Goal: Find contact information: Find contact information

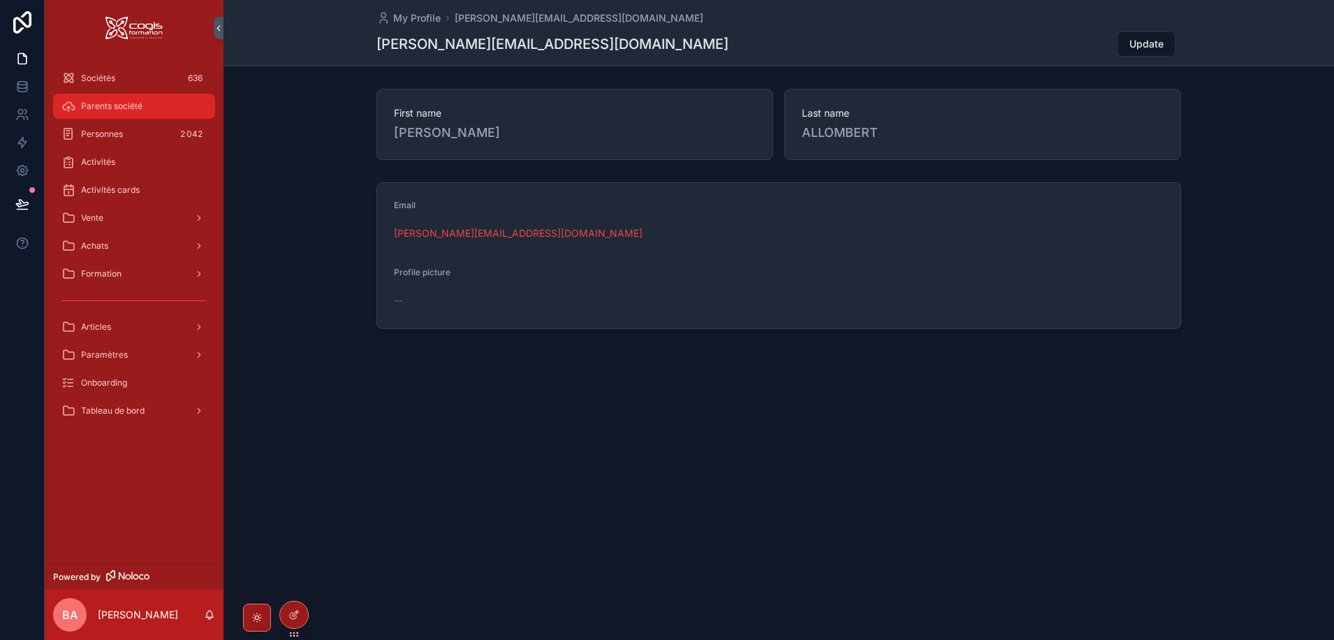
click at [110, 101] on span "Parents société" at bounding box center [111, 106] width 61 height 11
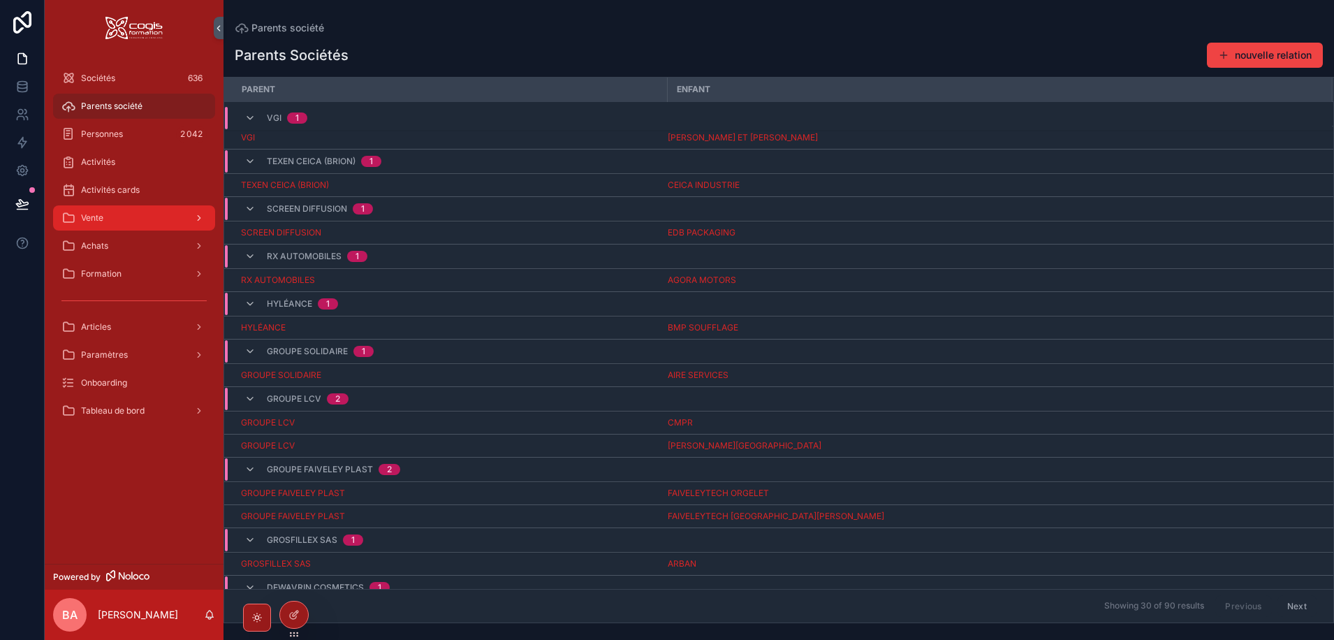
click at [163, 221] on div "Vente" at bounding box center [133, 218] width 145 height 22
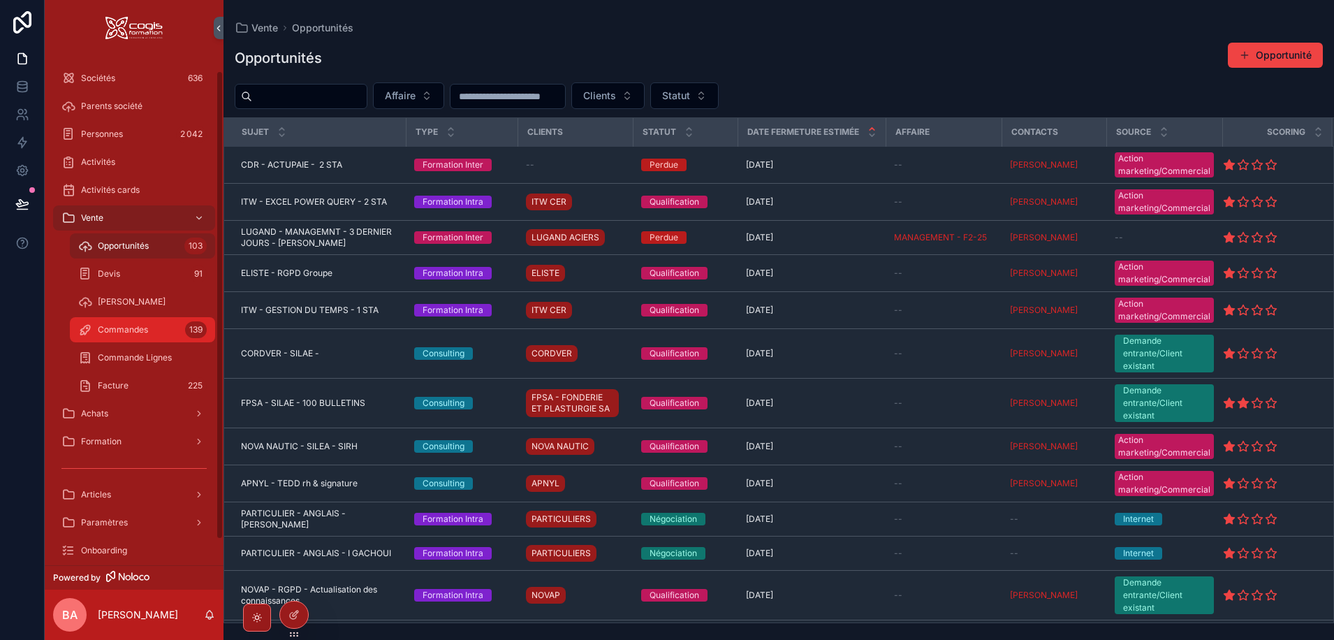
scroll to position [44, 0]
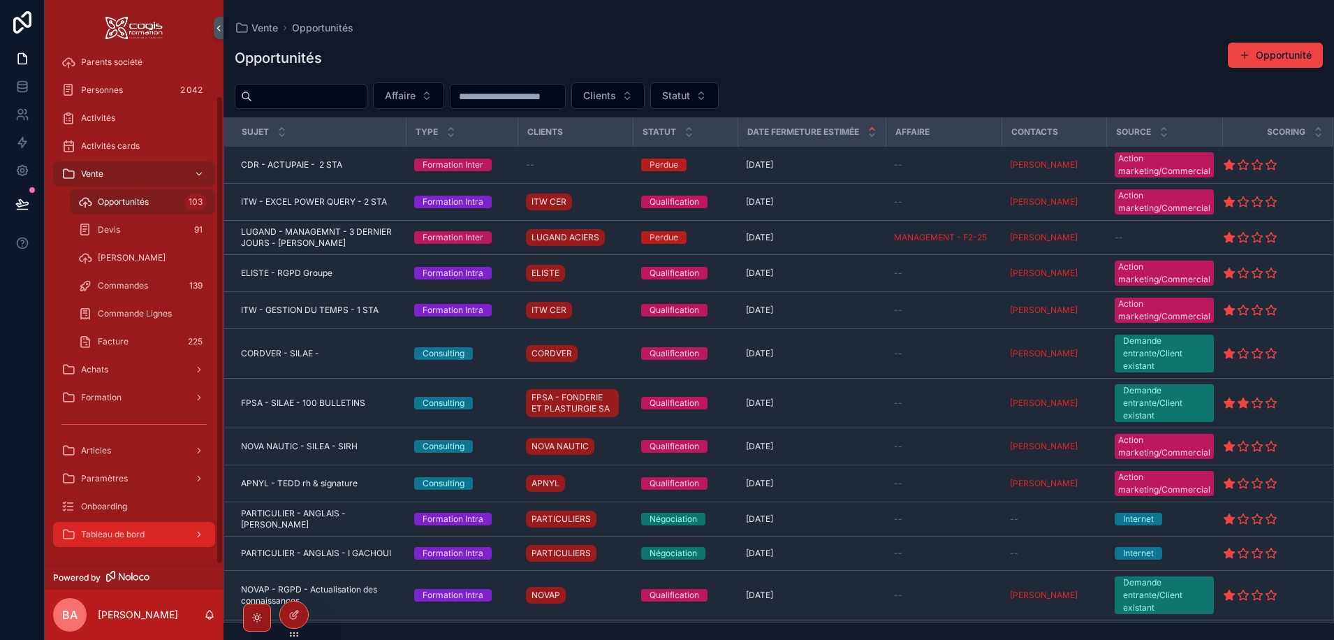
click at [182, 534] on div "Tableau de bord" at bounding box center [133, 534] width 145 height 22
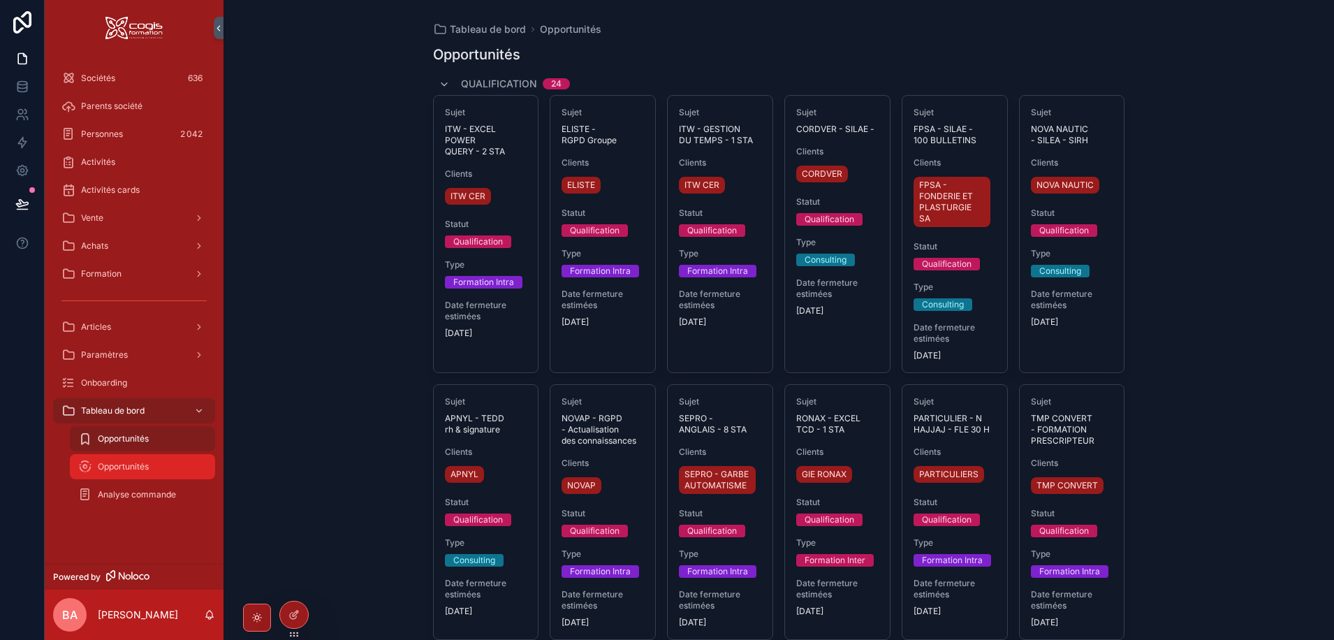
click at [122, 465] on span "Opportunités" at bounding box center [123, 466] width 51 height 11
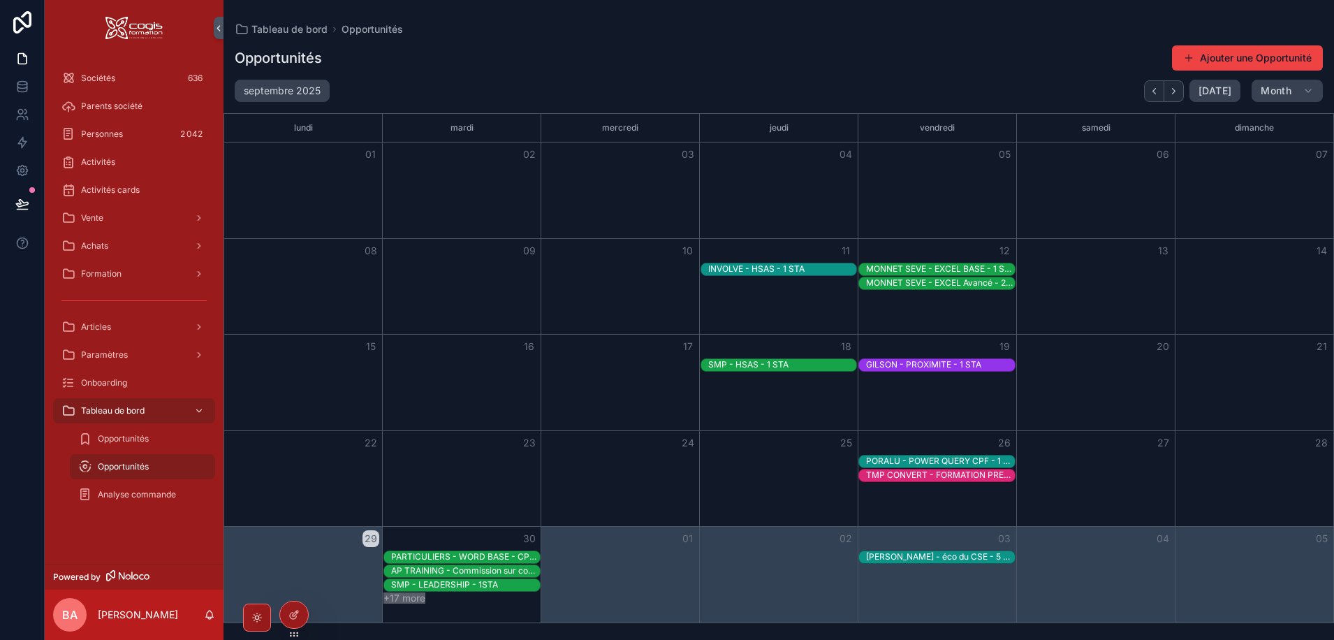
click at [475, 536] on div "30" at bounding box center [462, 539] width 159 height 24
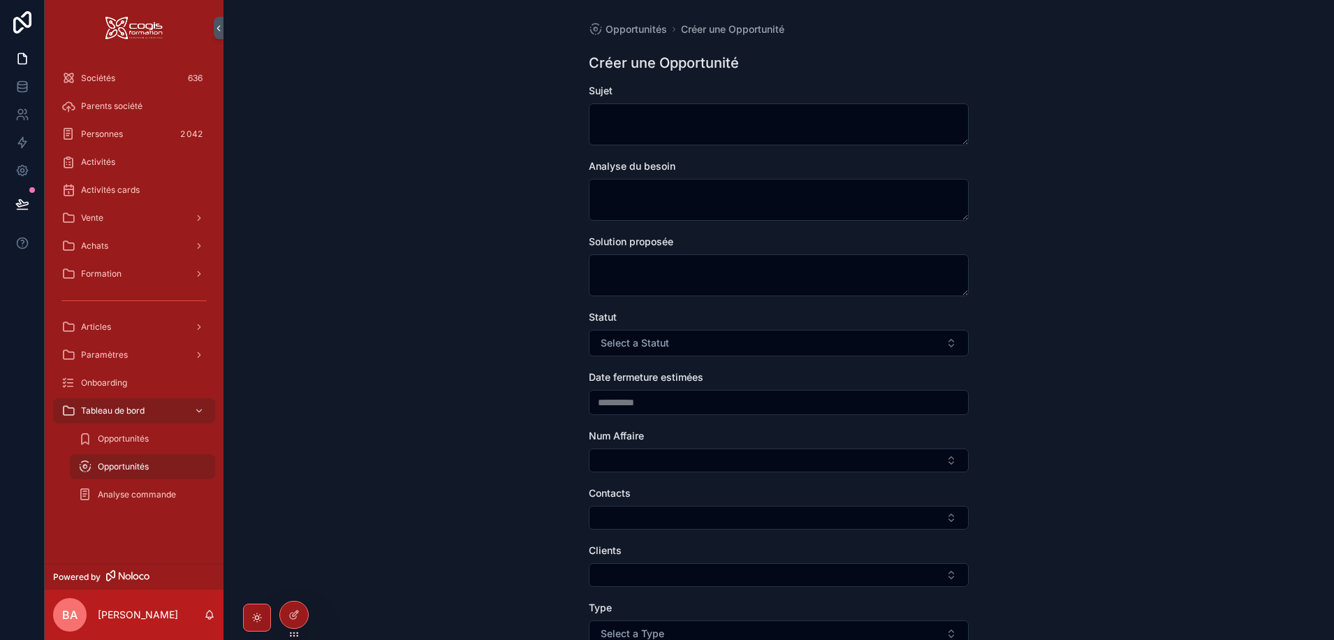
drag, startPoint x: 336, startPoint y: 271, endPoint x: 337, endPoint y: 256, distance: 14.7
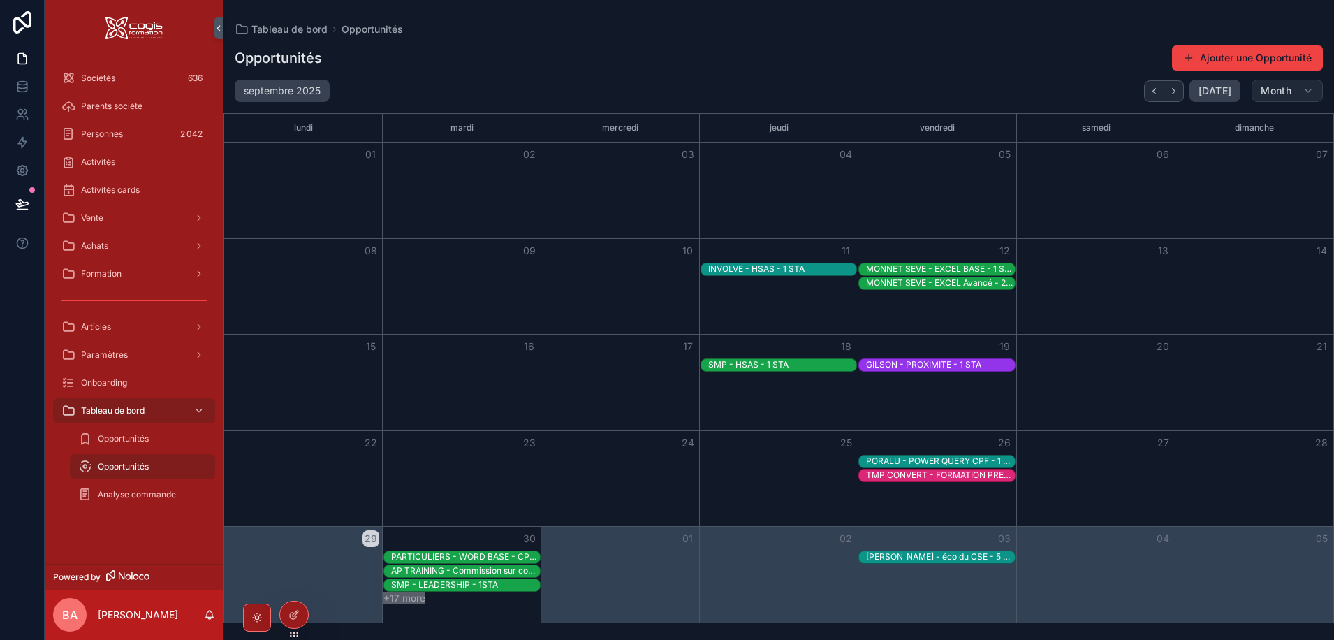
click at [1308, 86] on icon "scrollable content" at bounding box center [1308, 90] width 11 height 11
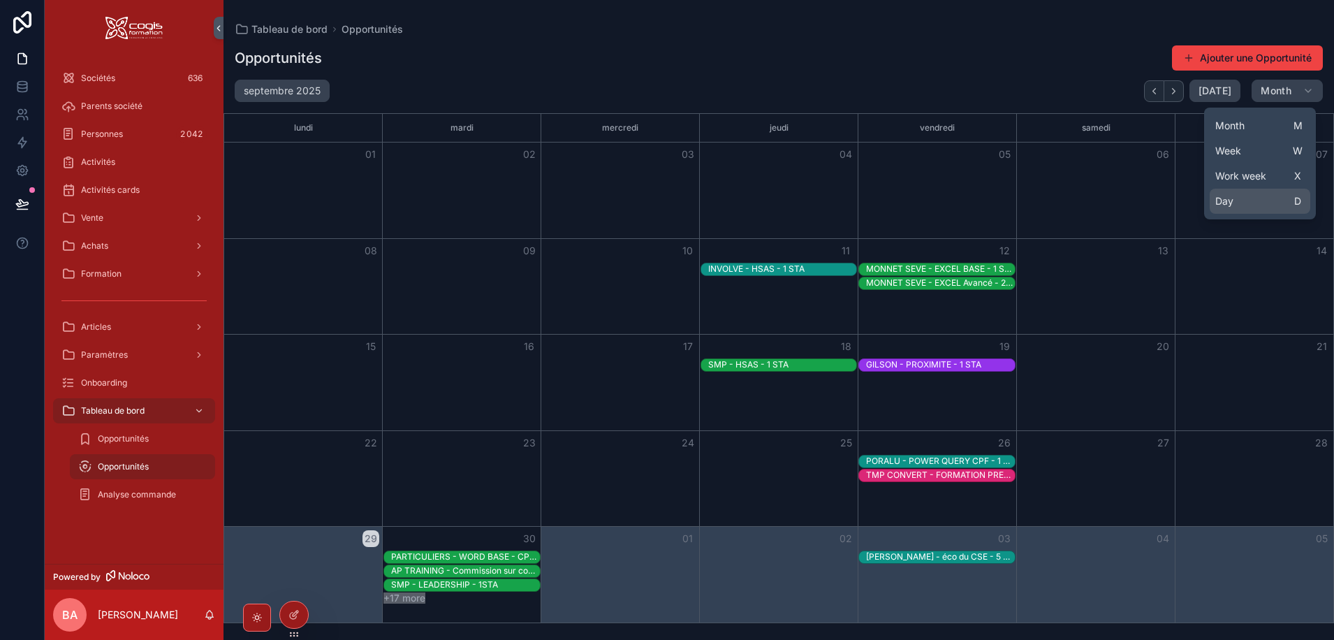
click at [1240, 205] on button "Day D" at bounding box center [1260, 201] width 101 height 25
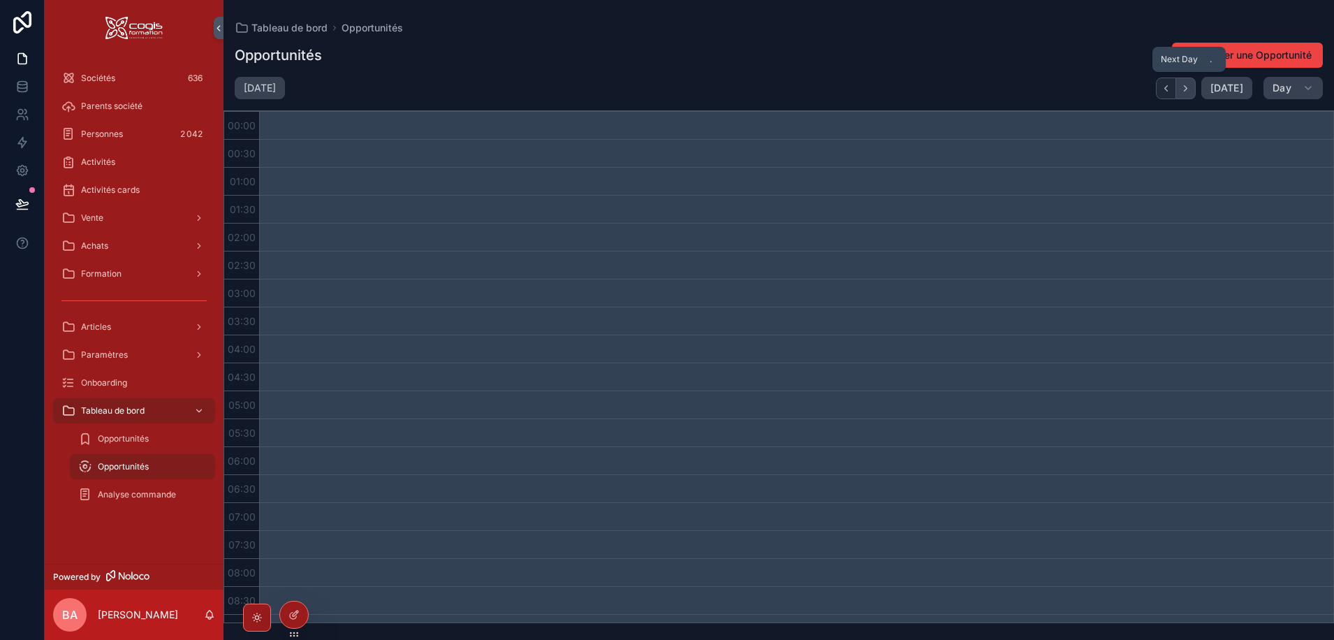
click at [1190, 84] on icon "Next" at bounding box center [1186, 88] width 10 height 10
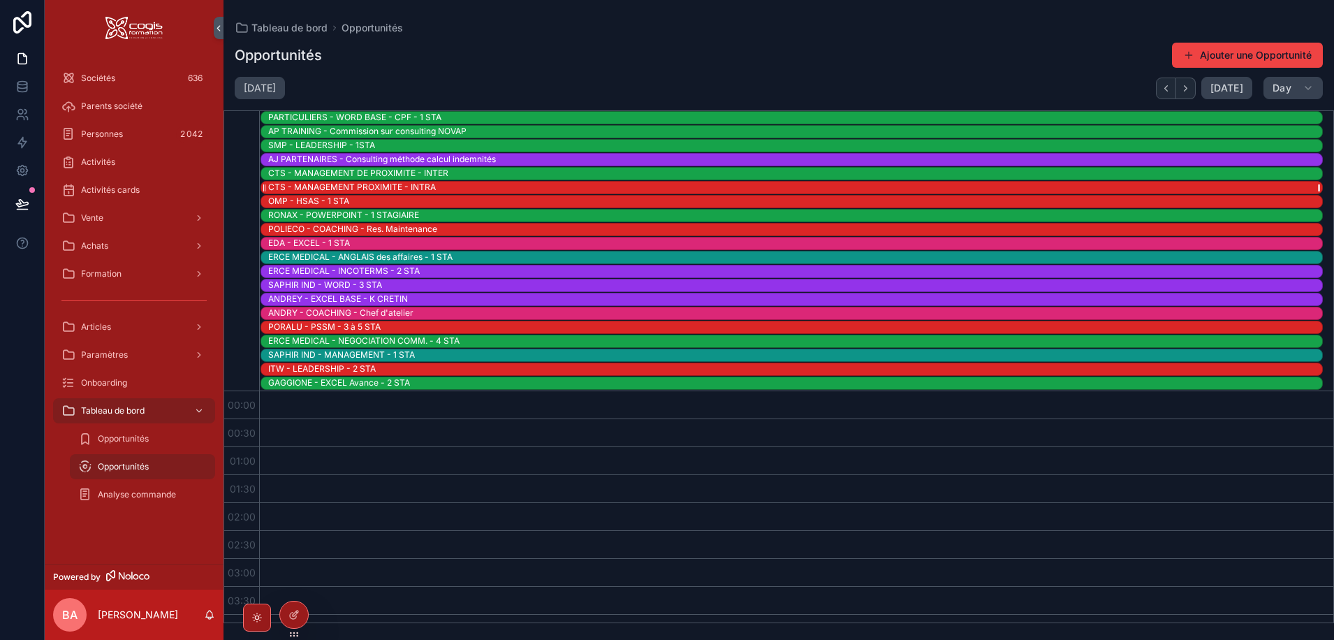
click at [332, 185] on div "CTS - MANAGEMENT PROXIMITE - INTRA" at bounding box center [352, 187] width 168 height 11
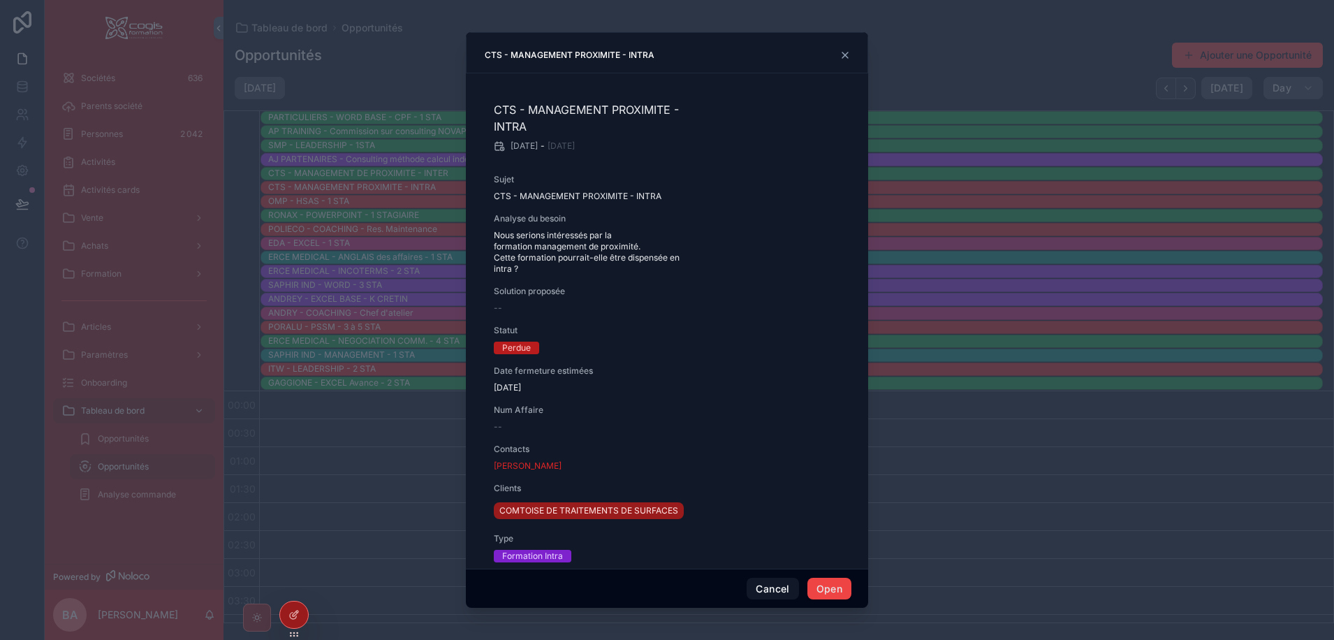
click at [843, 53] on icon "scrollable content" at bounding box center [846, 55] width 6 height 6
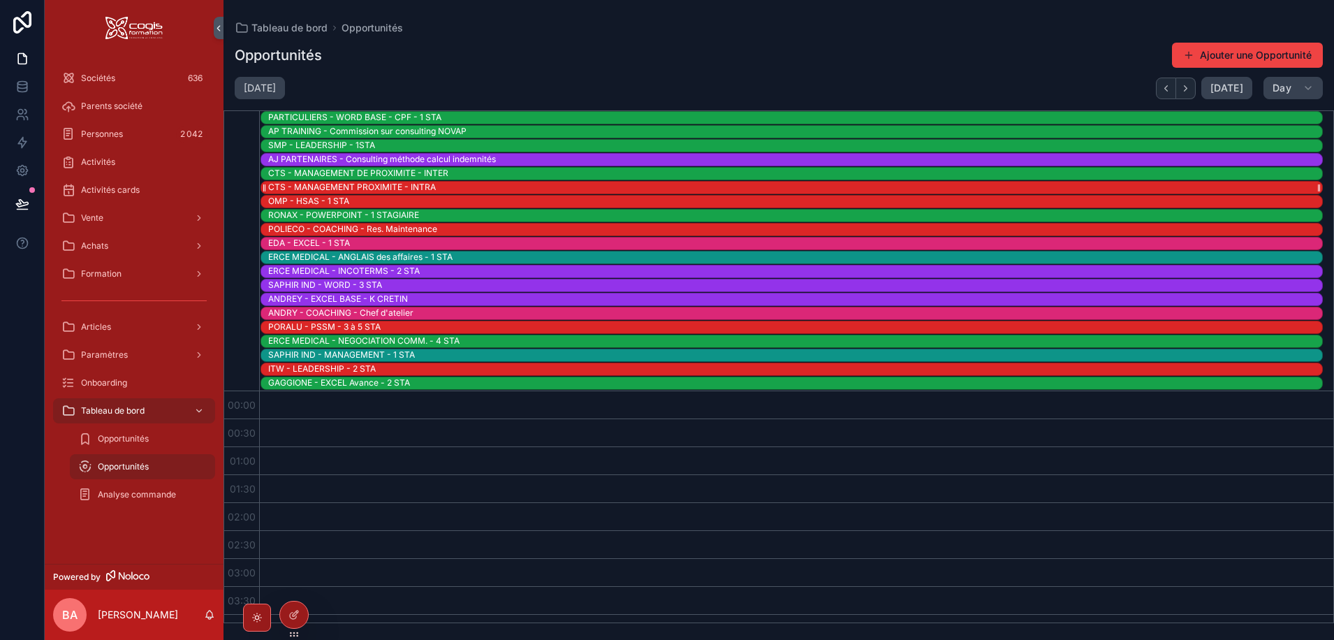
click at [296, 186] on div "CTS - MANAGEMENT PROXIMITE - INTRA" at bounding box center [352, 187] width 168 height 11
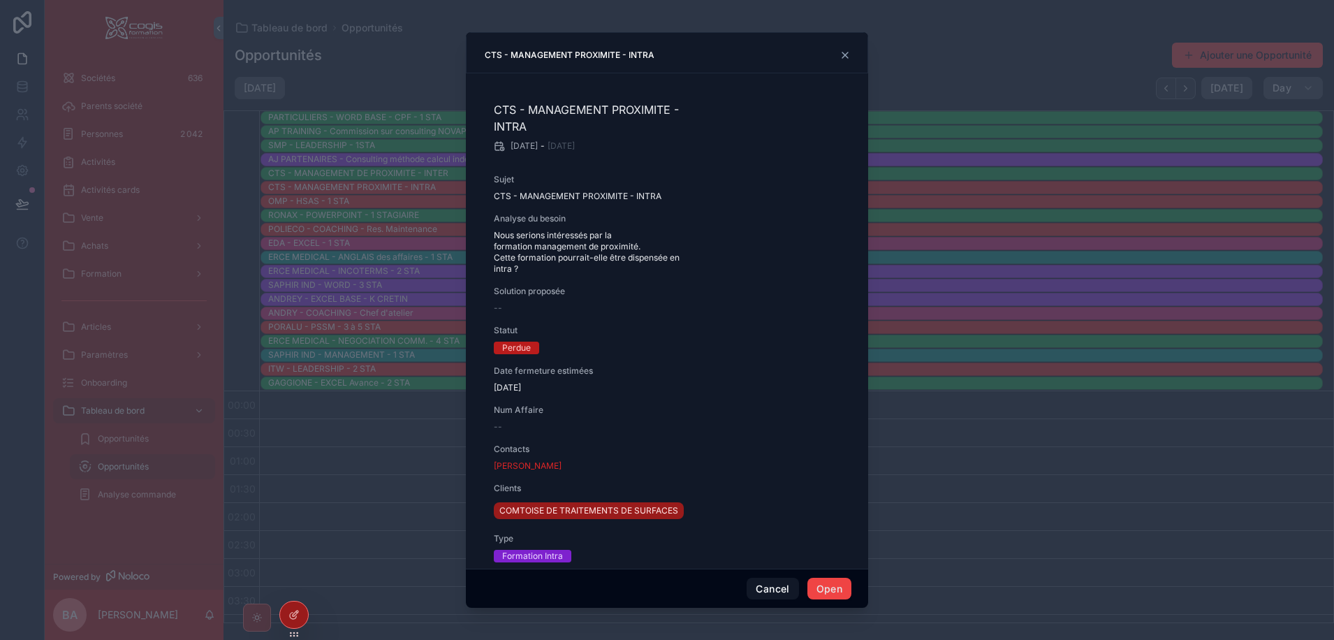
click at [845, 50] on icon "scrollable content" at bounding box center [845, 55] width 11 height 11
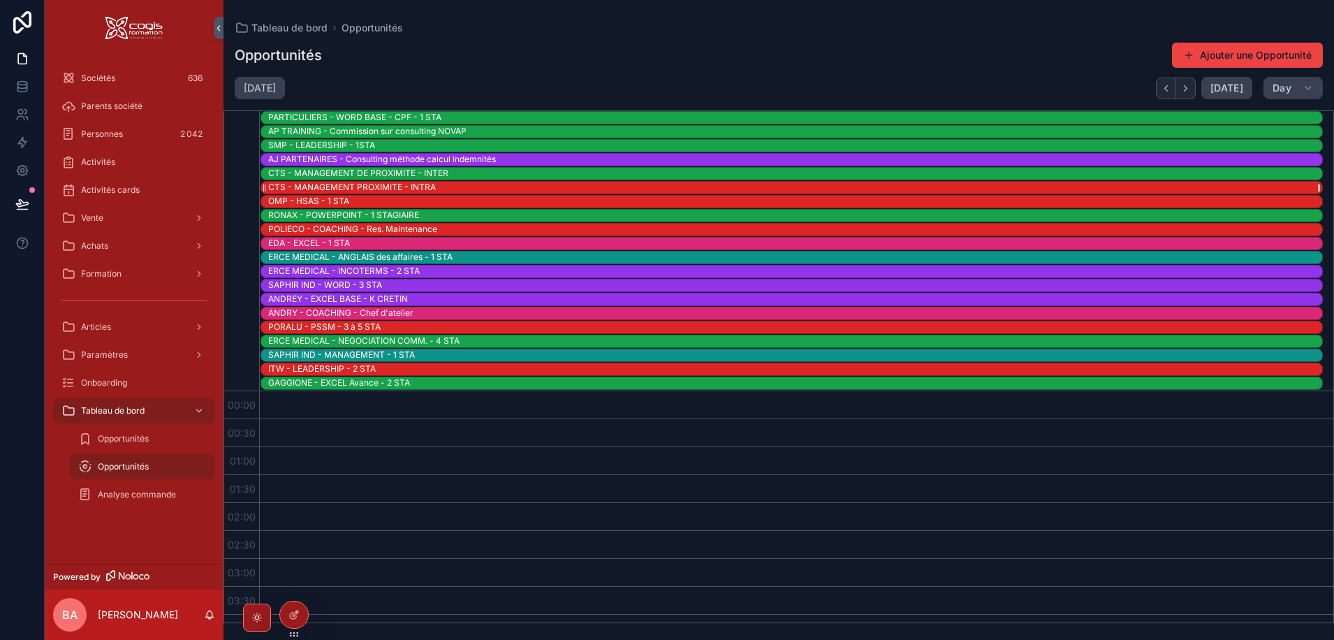
click at [340, 188] on div "CTS - MANAGEMENT PROXIMITE - INTRA" at bounding box center [352, 187] width 168 height 11
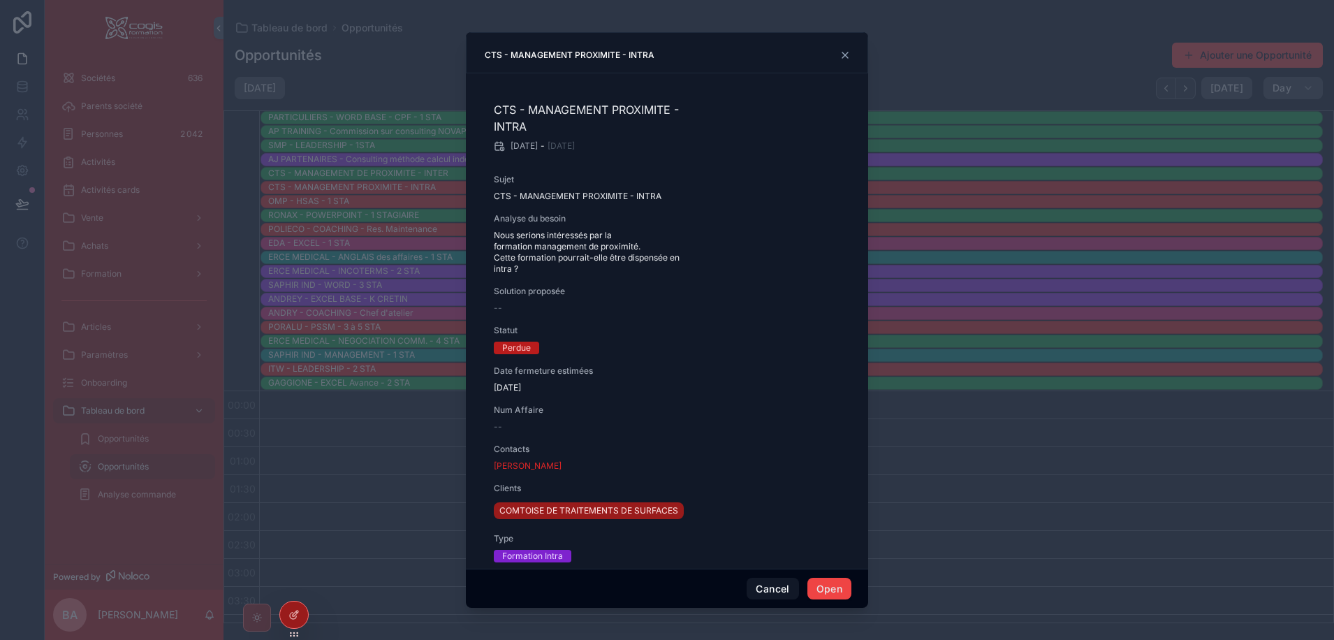
click at [839, 58] on div "CTS - MANAGEMENT PROXIMITE - INTRA" at bounding box center [666, 56] width 367 height 12
click at [847, 52] on icon "scrollable content" at bounding box center [845, 55] width 11 height 11
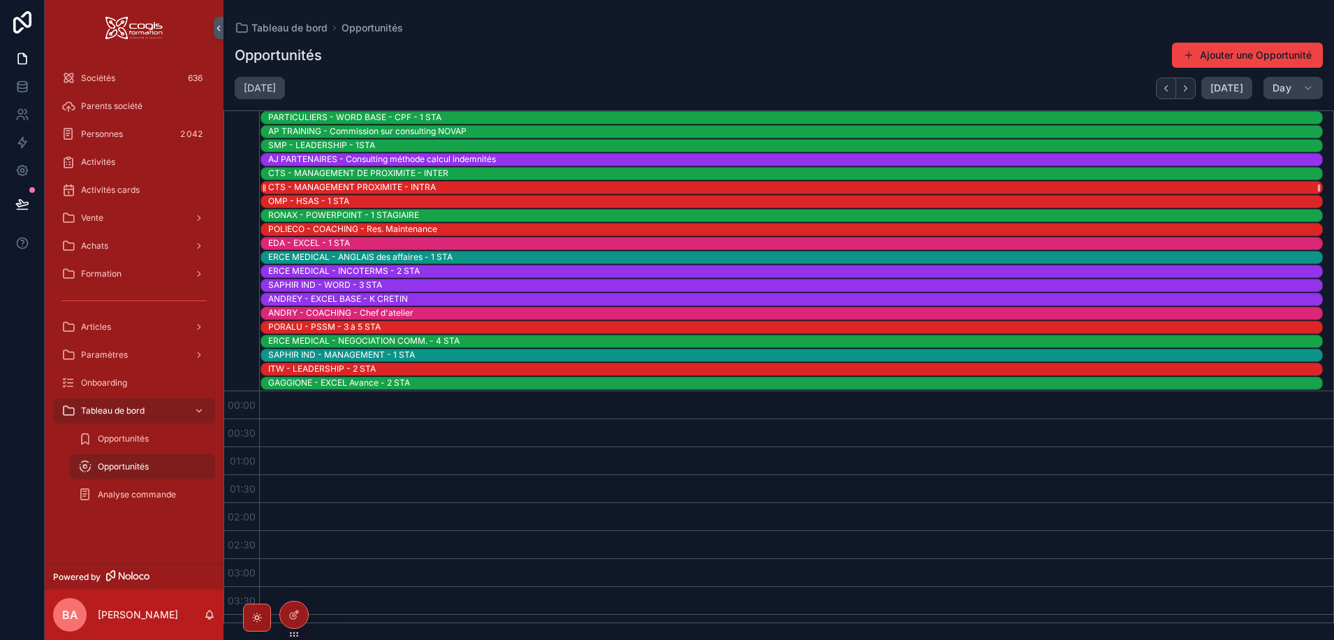
drag, startPoint x: 301, startPoint y: 182, endPoint x: 288, endPoint y: 187, distance: 14.1
drag, startPoint x: 288, startPoint y: 187, endPoint x: 513, endPoint y: 40, distance: 268.6
click at [513, 40] on div "Opportunités Ajouter une Opportunité mardi sept. 30 Today Day 30 mar. PARTICULI…" at bounding box center [779, 329] width 1111 height 590
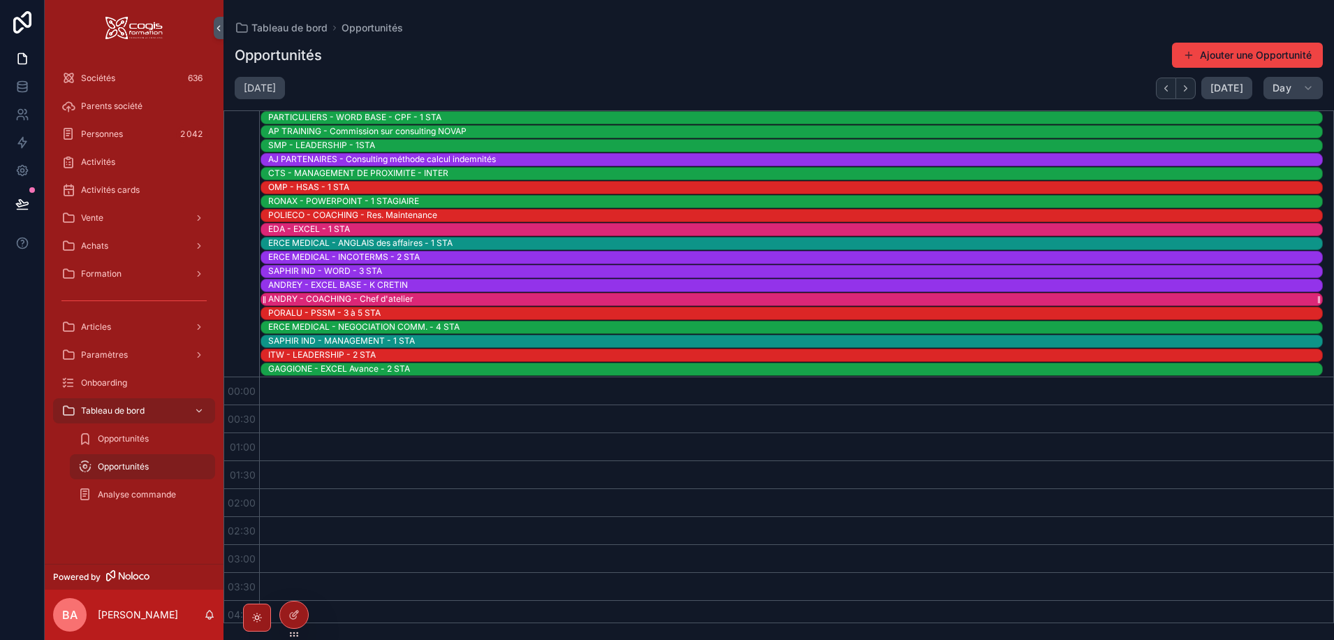
click at [320, 298] on div "ANDRY - COACHING - Chef d'atelier" at bounding box center [340, 298] width 145 height 11
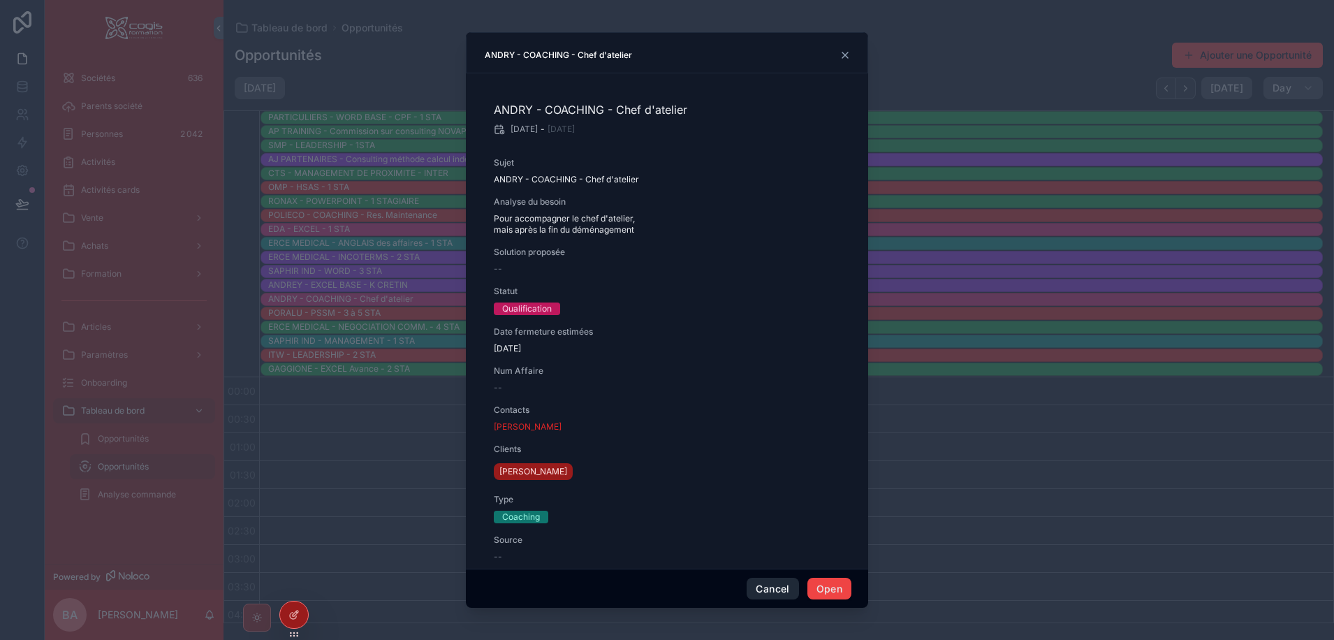
click at [773, 590] on button "Cancel" at bounding box center [773, 589] width 52 height 22
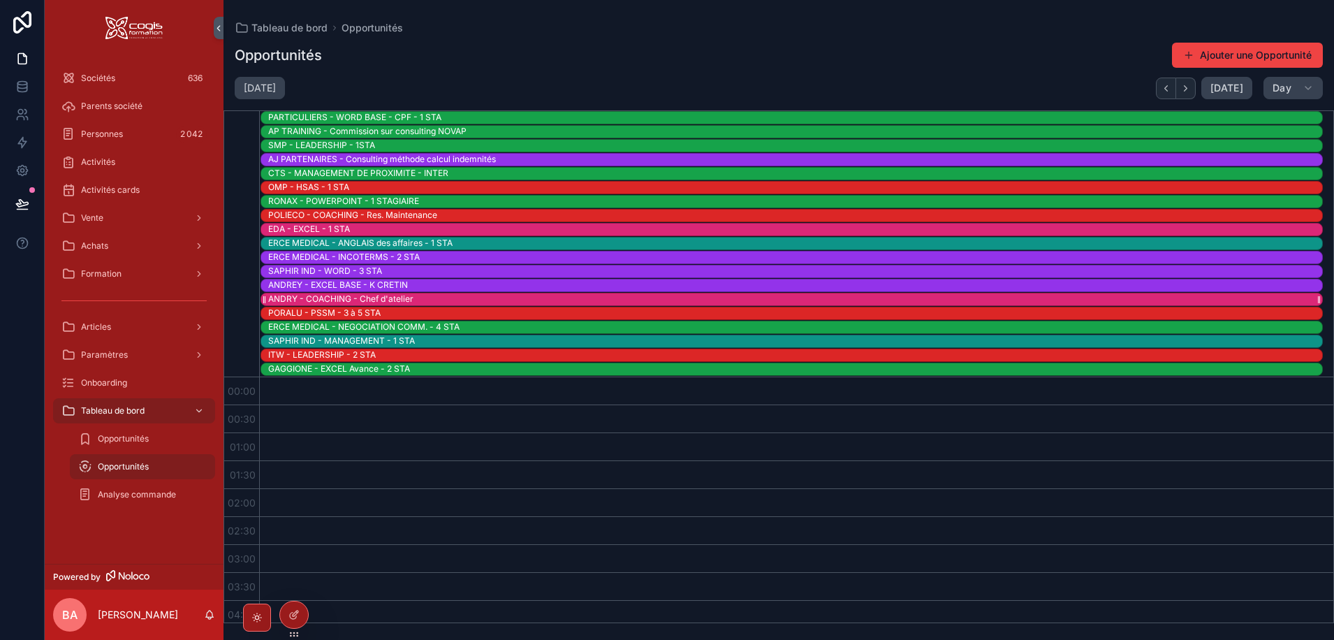
click at [284, 298] on div "ANDRY - COACHING - Chef d'atelier" at bounding box center [340, 298] width 145 height 11
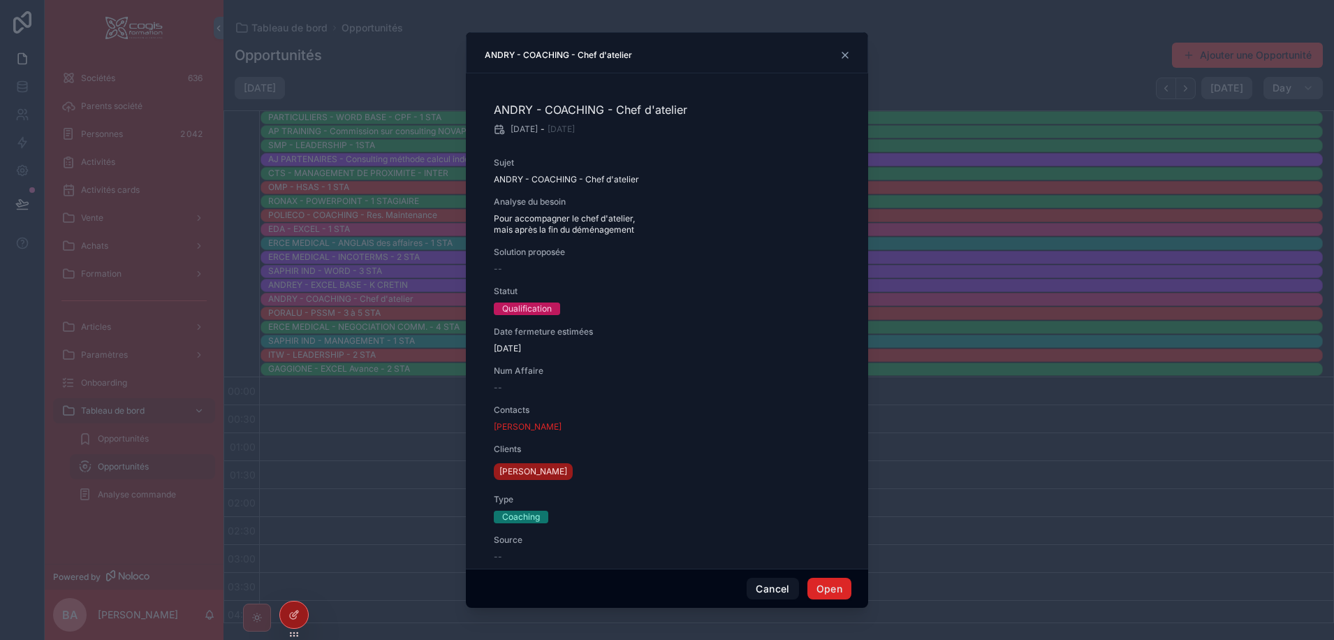
click at [829, 588] on button "Open" at bounding box center [830, 589] width 44 height 22
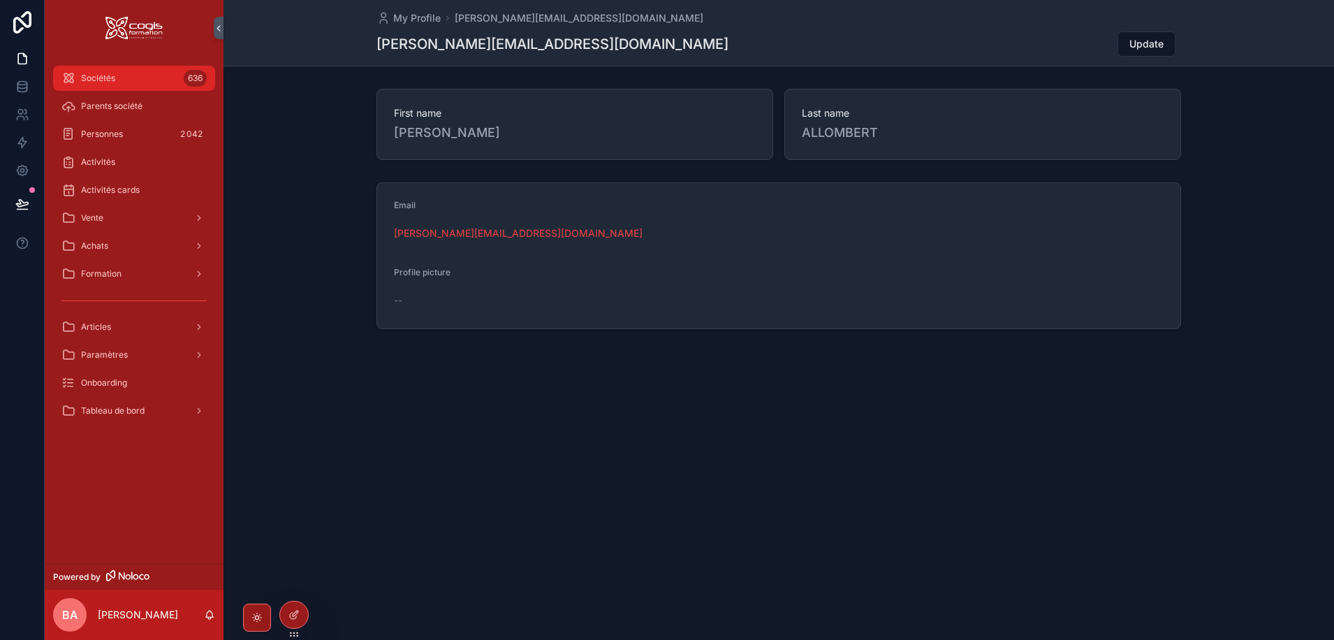
click at [119, 78] on div "Sociétés 636" at bounding box center [133, 78] width 145 height 22
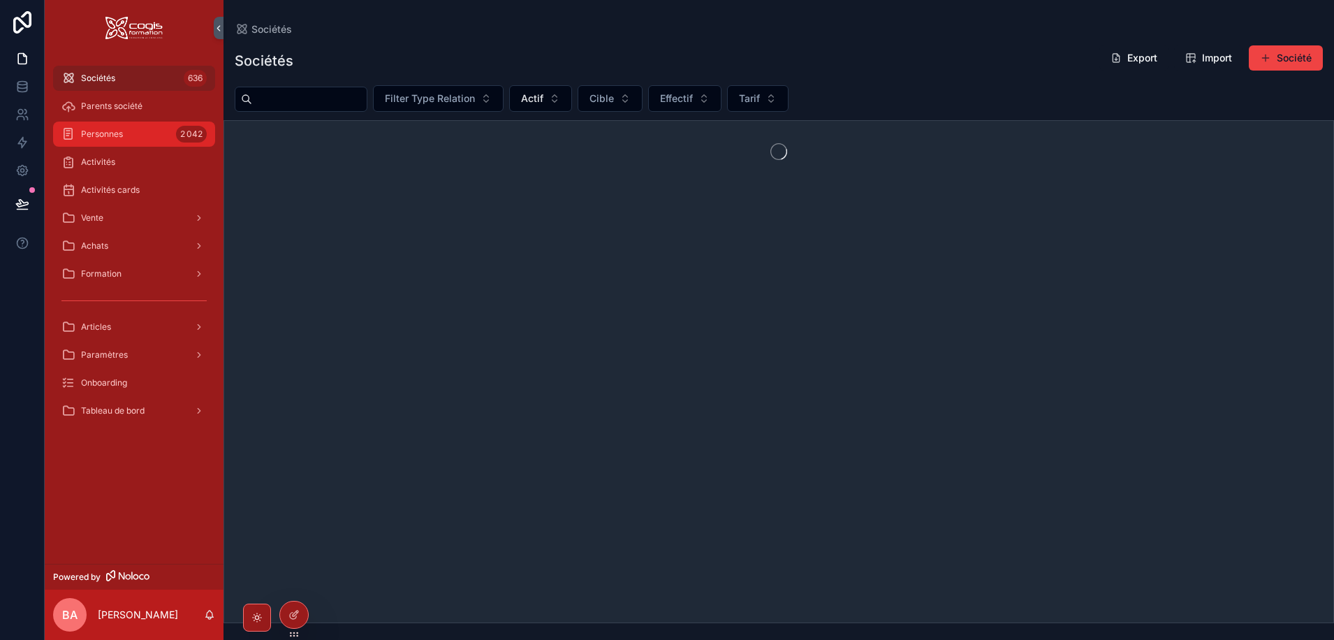
click at [122, 136] on span "Personnes" at bounding box center [102, 134] width 42 height 11
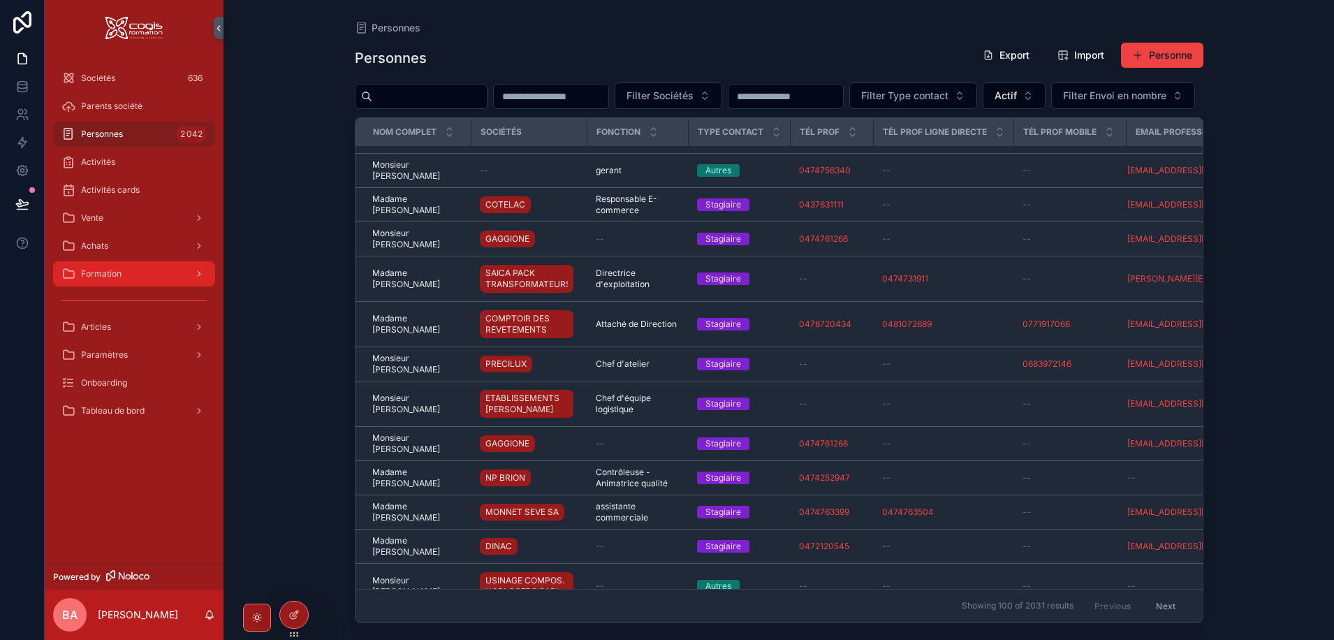
scroll to position [629, 0]
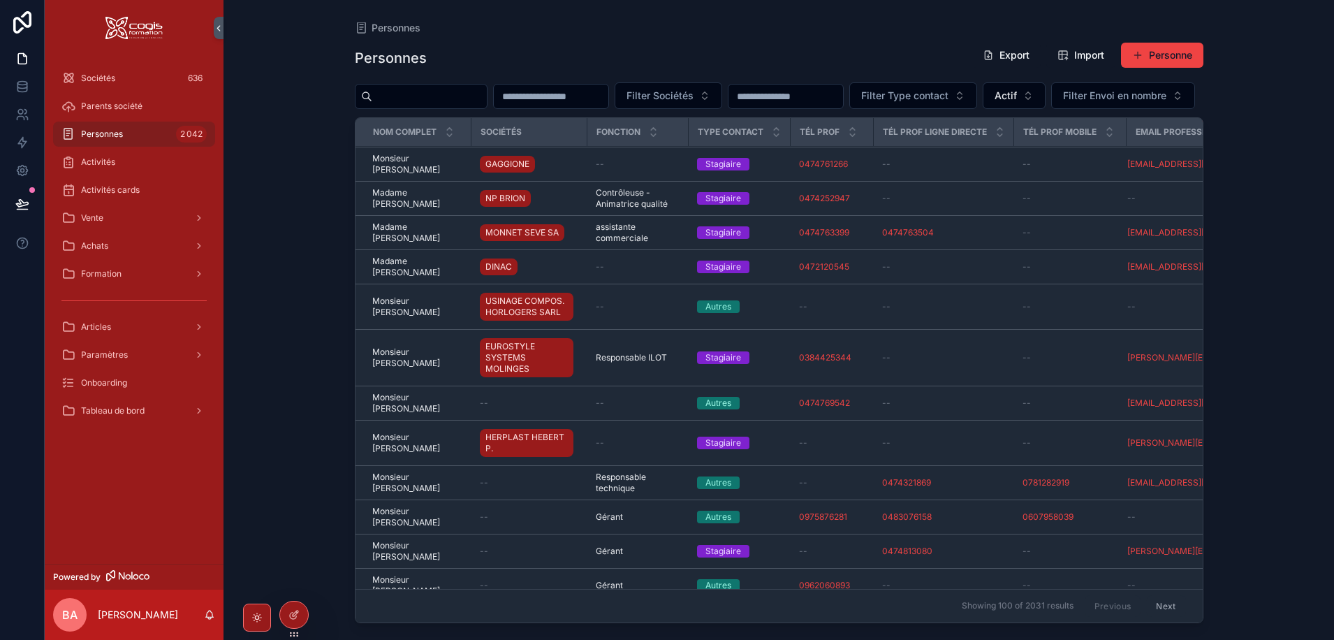
click at [270, 262] on div "Personnes Personnes Export Import Personne Filter Sociétés Filter Type contact …" at bounding box center [779, 320] width 1111 height 640
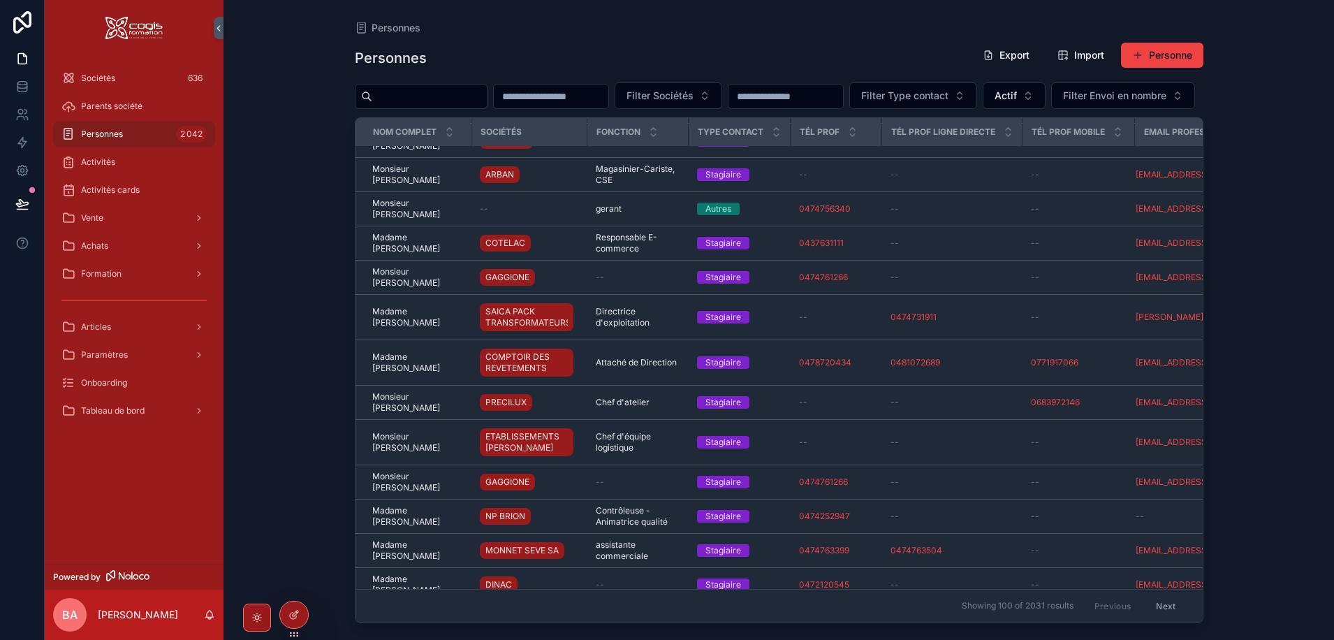
scroll to position [279, 0]
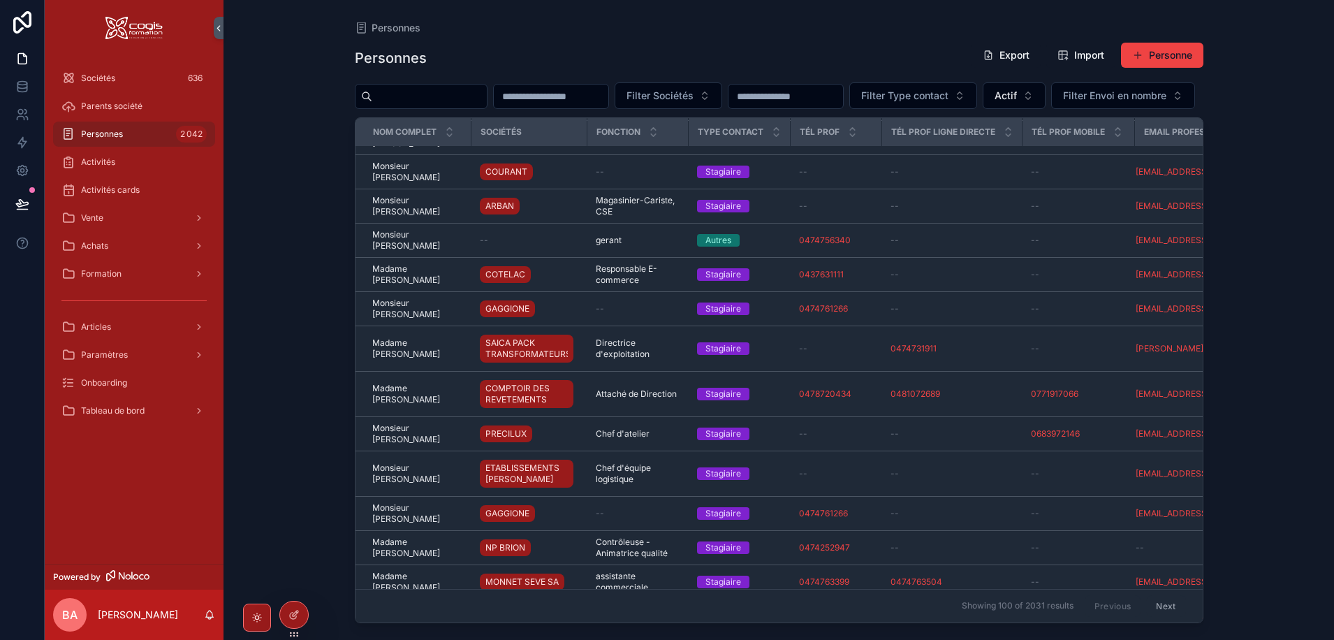
click at [435, 91] on input "scrollable content" at bounding box center [429, 97] width 115 height 20
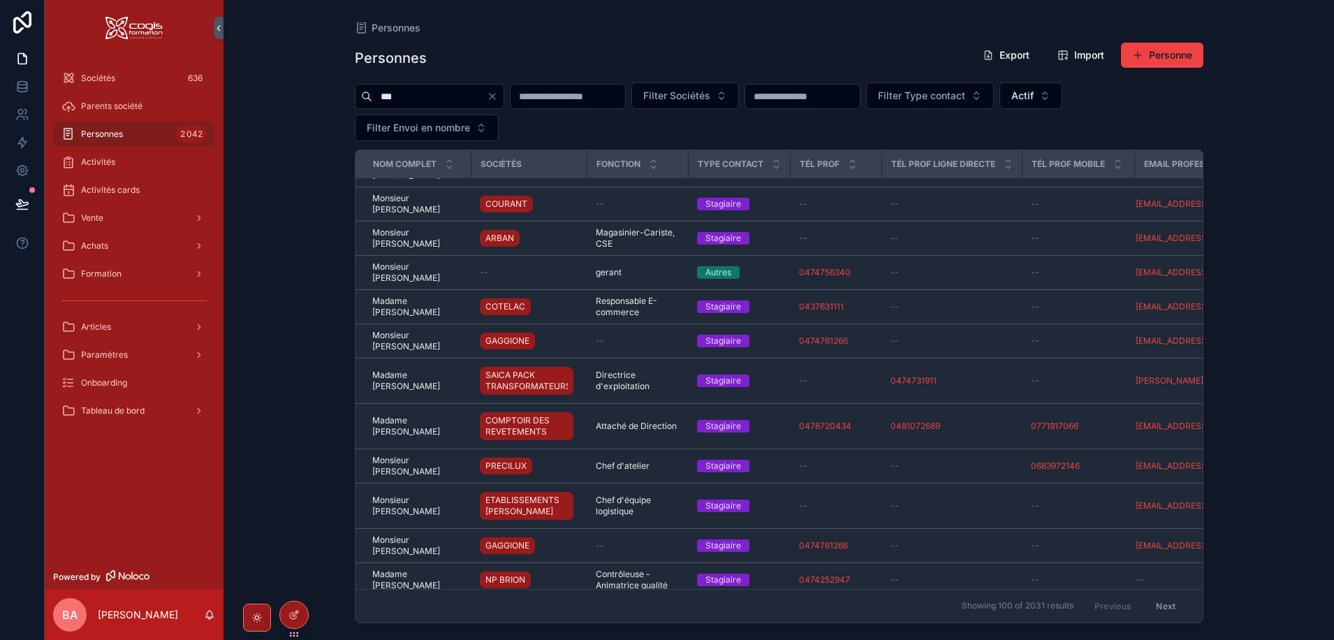
type input "***"
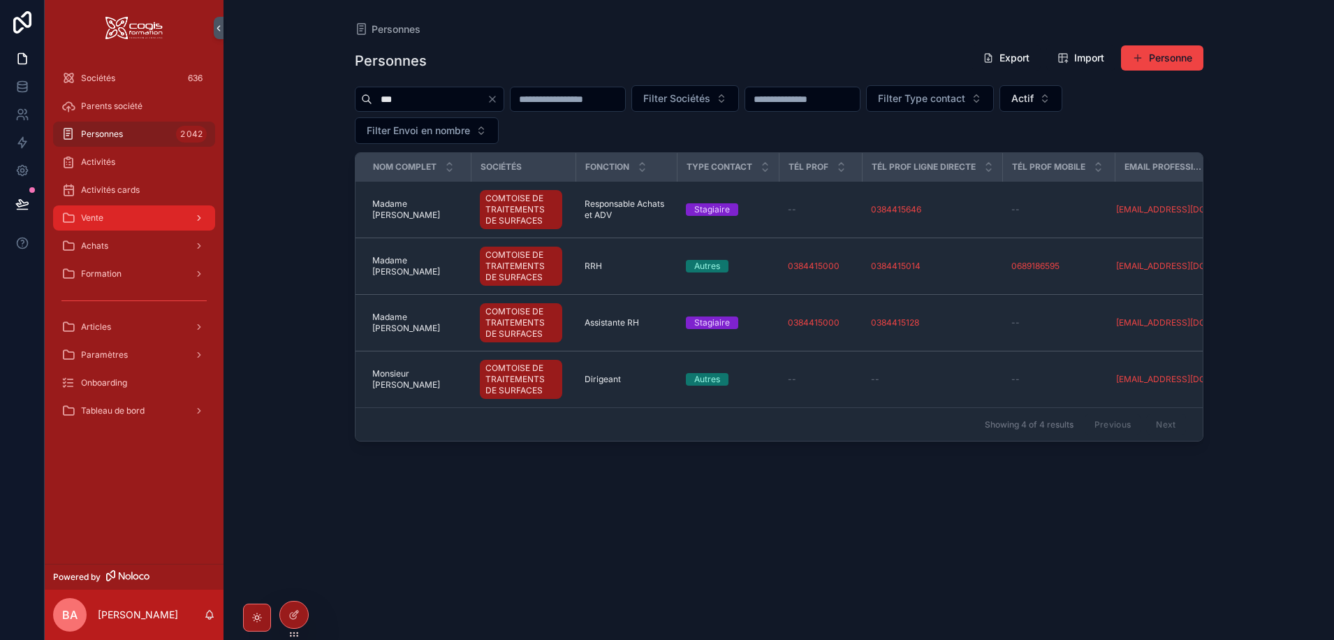
click at [126, 222] on div "Vente" at bounding box center [133, 218] width 145 height 22
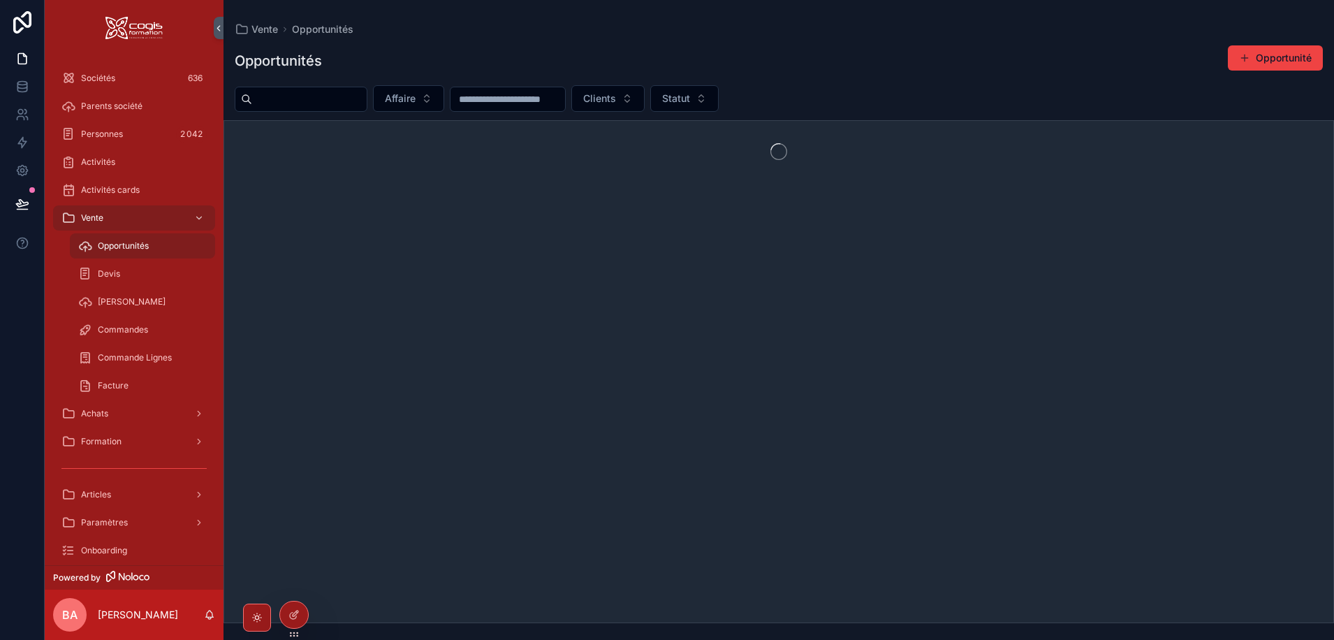
click at [126, 252] on div "Opportunités" at bounding box center [142, 246] width 129 height 22
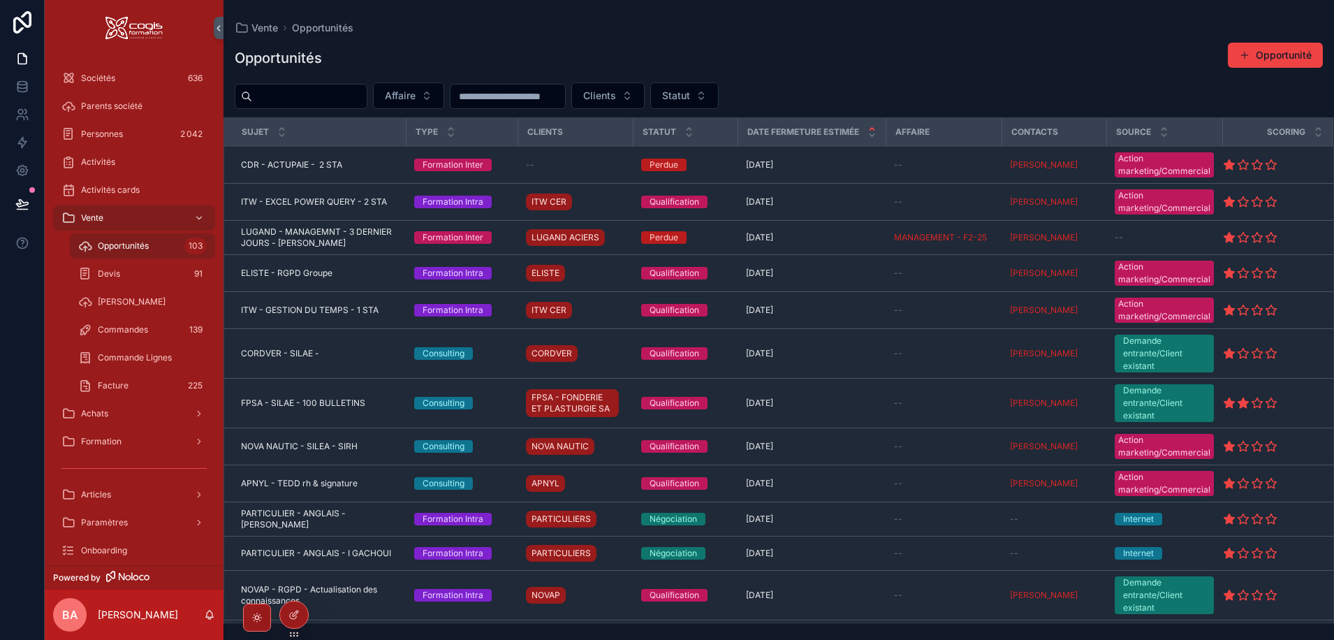
click at [293, 94] on input "scrollable content" at bounding box center [309, 97] width 115 height 20
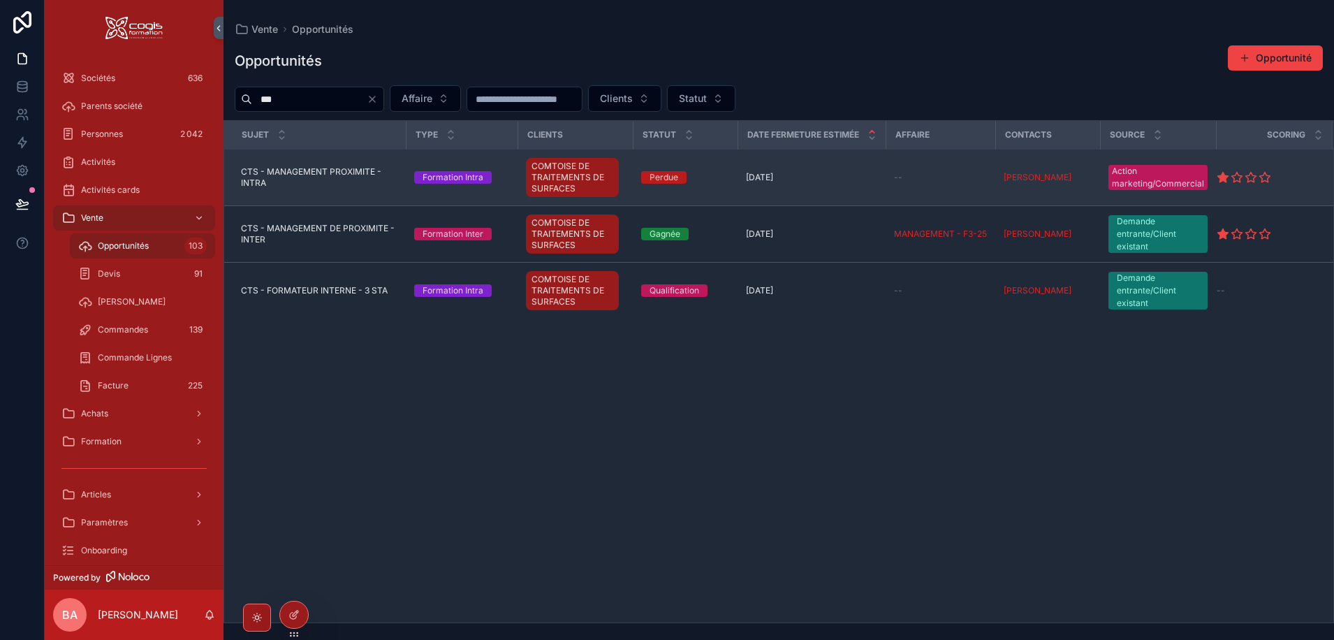
type input "***"
click at [299, 171] on span "CTS - MANAGEMENT PROXIMITE - INTRA" at bounding box center [319, 177] width 156 height 22
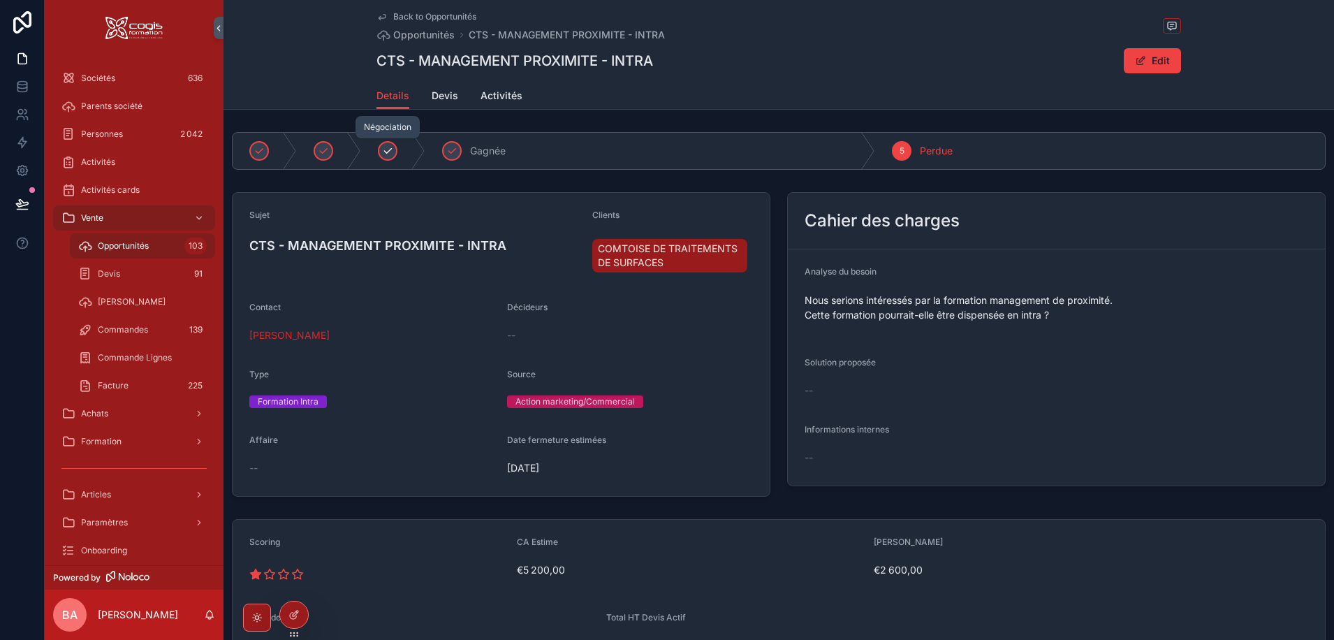
click at [384, 151] on icon "scrollable content" at bounding box center [387, 151] width 7 height 5
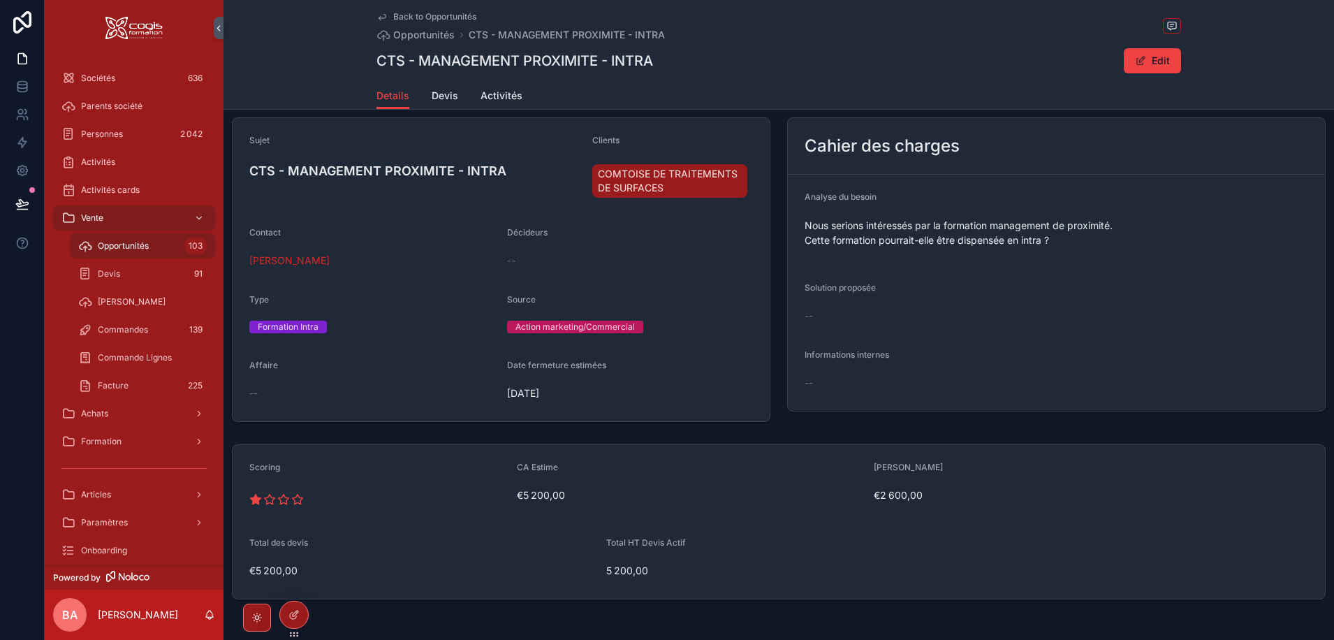
scroll to position [59, 0]
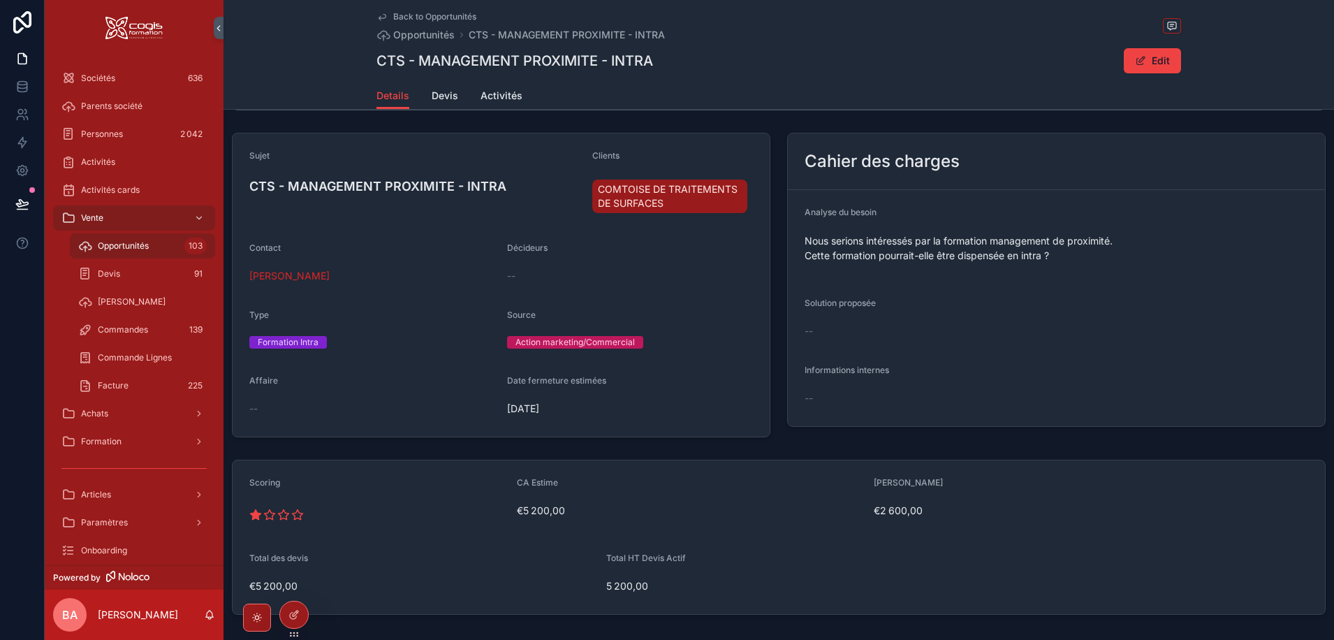
click at [284, 413] on div "--" at bounding box center [372, 409] width 247 height 14
drag, startPoint x: 1152, startPoint y: 51, endPoint x: 1136, endPoint y: 66, distance: 22.2
click at [1152, 52] on button "Edit" at bounding box center [1152, 60] width 57 height 25
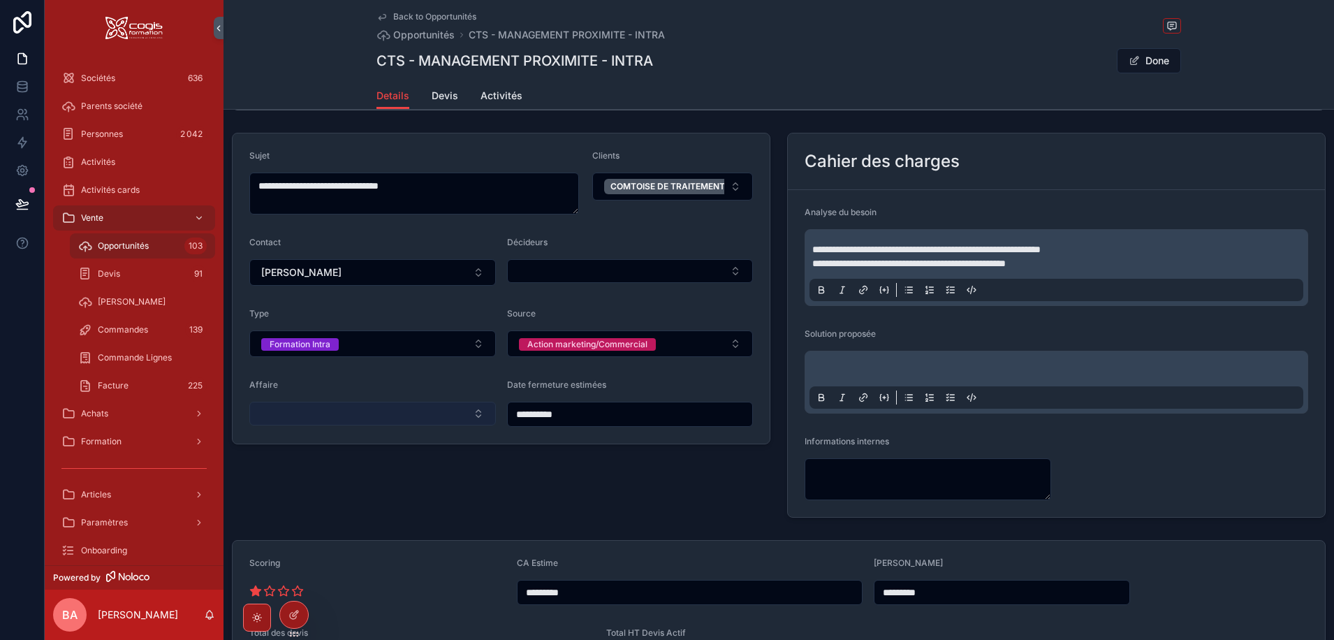
click at [365, 411] on button "Select Button" at bounding box center [372, 414] width 247 height 24
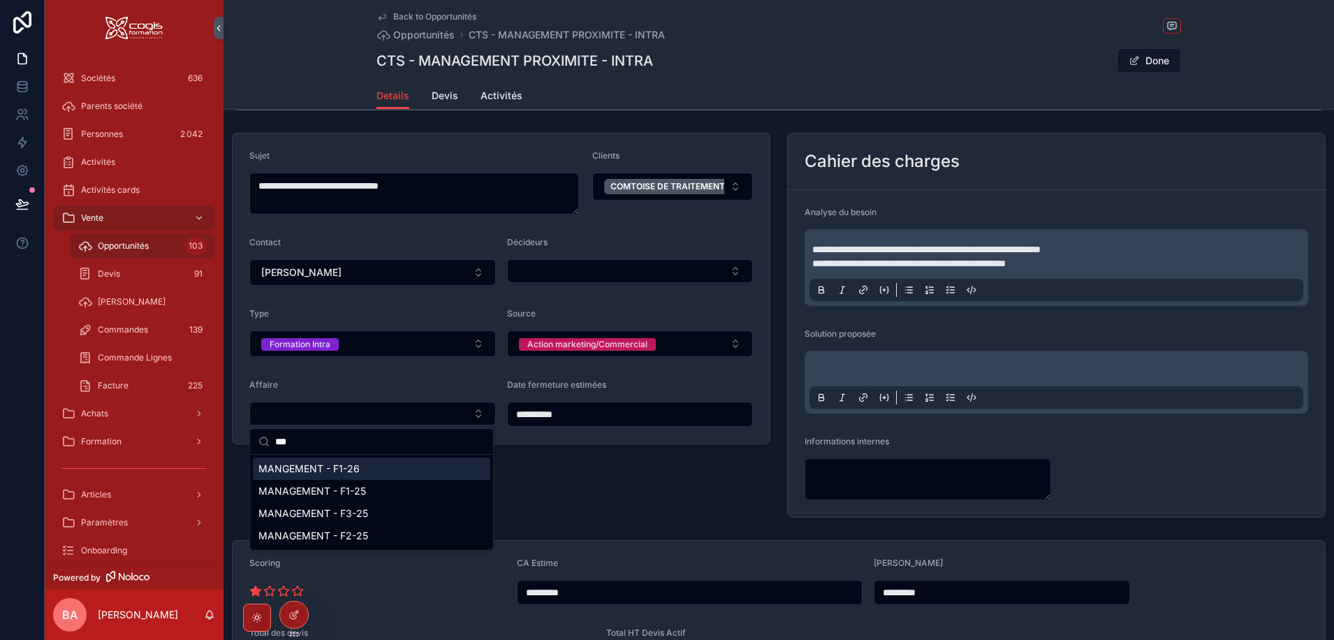
type input "***"
click at [359, 466] on div "MANGEMENT - F1-26" at bounding box center [372, 469] width 238 height 22
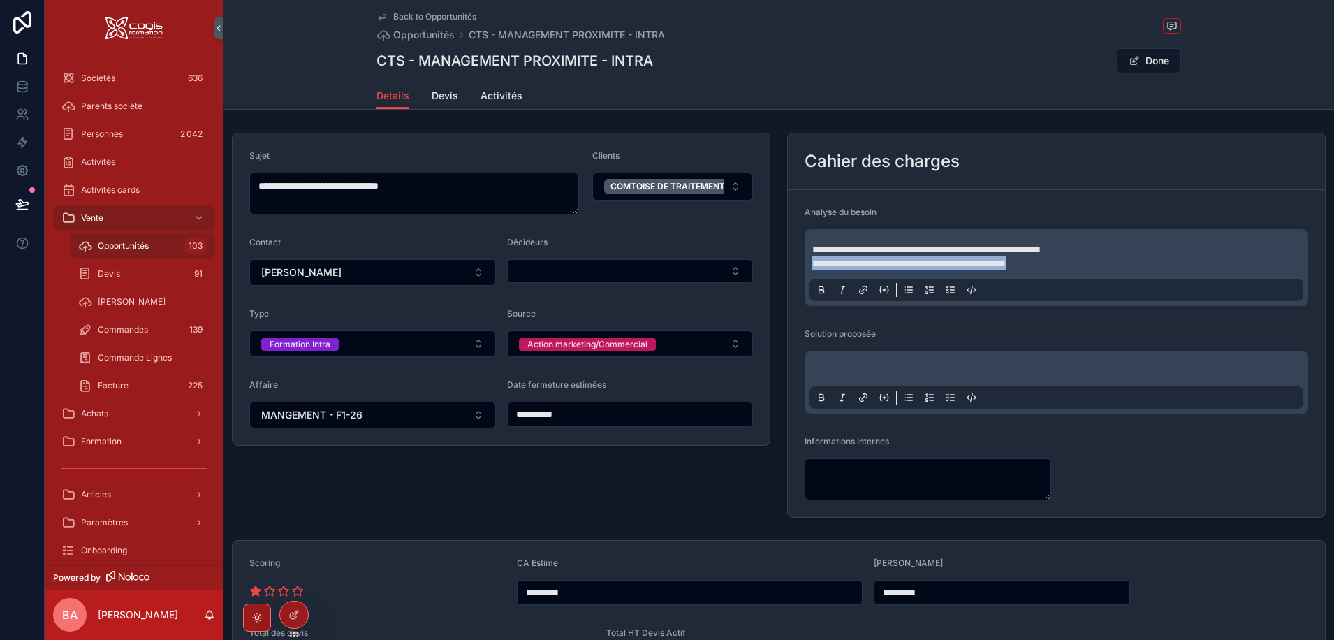
drag, startPoint x: 1067, startPoint y: 265, endPoint x: 797, endPoint y: 264, distance: 270.4
click at [797, 264] on form "**********" at bounding box center [1056, 353] width 537 height 327
click at [974, 264] on span "**********" at bounding box center [900, 263] width 176 height 10
click at [1041, 261] on p "**********" at bounding box center [1059, 256] width 494 height 28
click at [944, 265] on span "**********" at bounding box center [903, 263] width 183 height 10
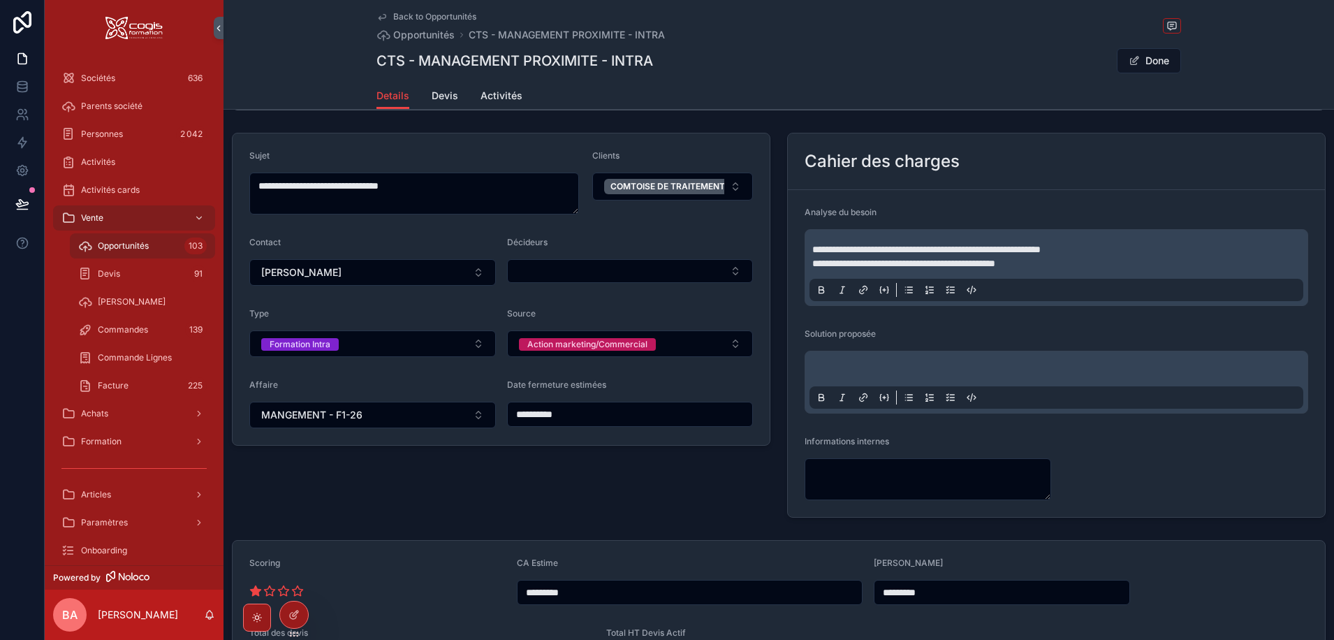
click at [938, 261] on span "**********" at bounding box center [903, 263] width 183 height 10
click at [1058, 263] on p "**********" at bounding box center [1059, 256] width 494 height 28
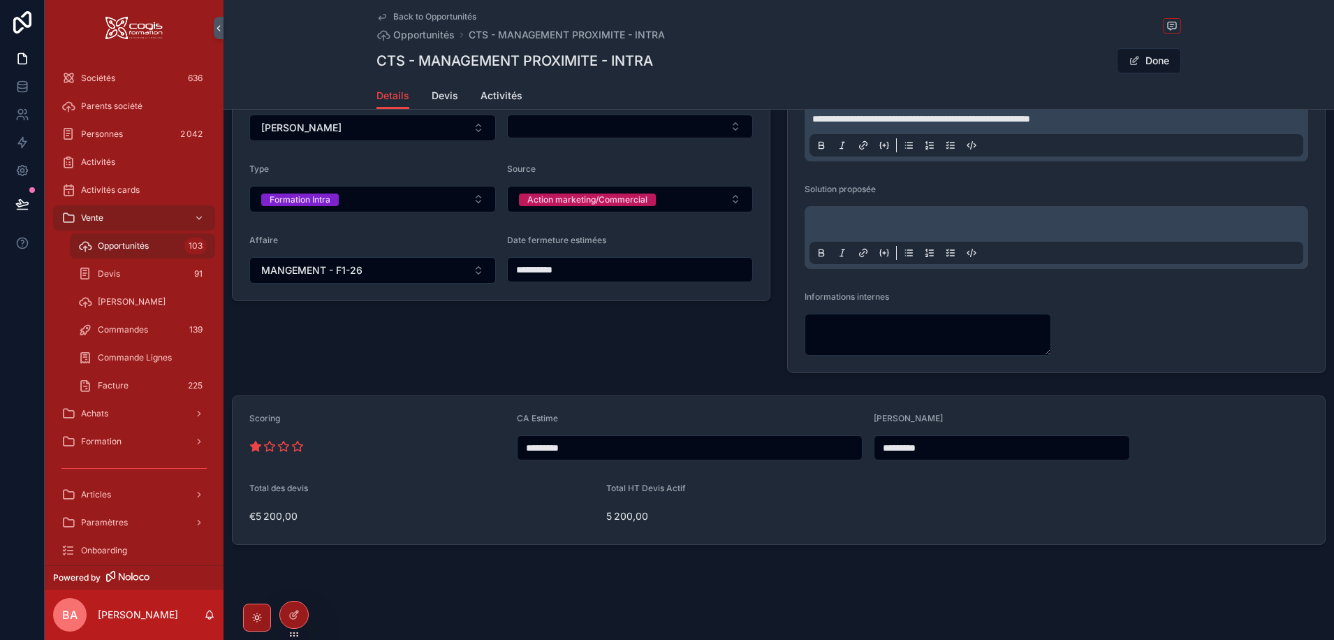
scroll to position [0, 0]
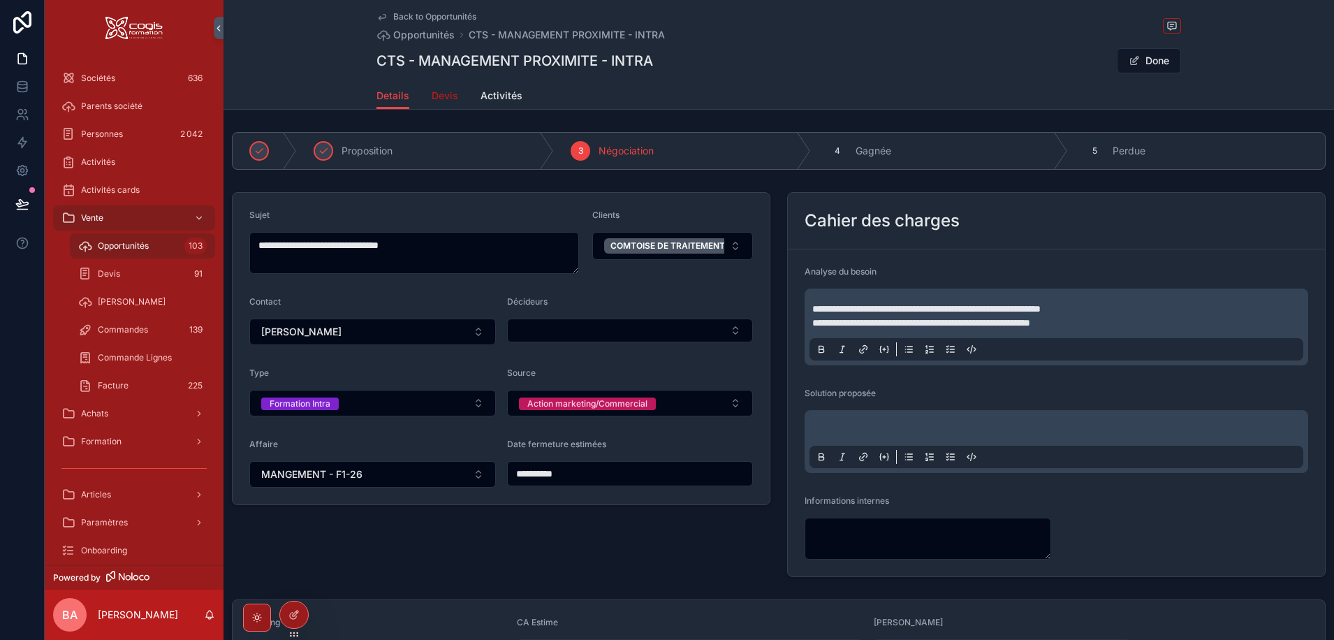
click at [438, 95] on span "Devis" at bounding box center [445, 96] width 27 height 14
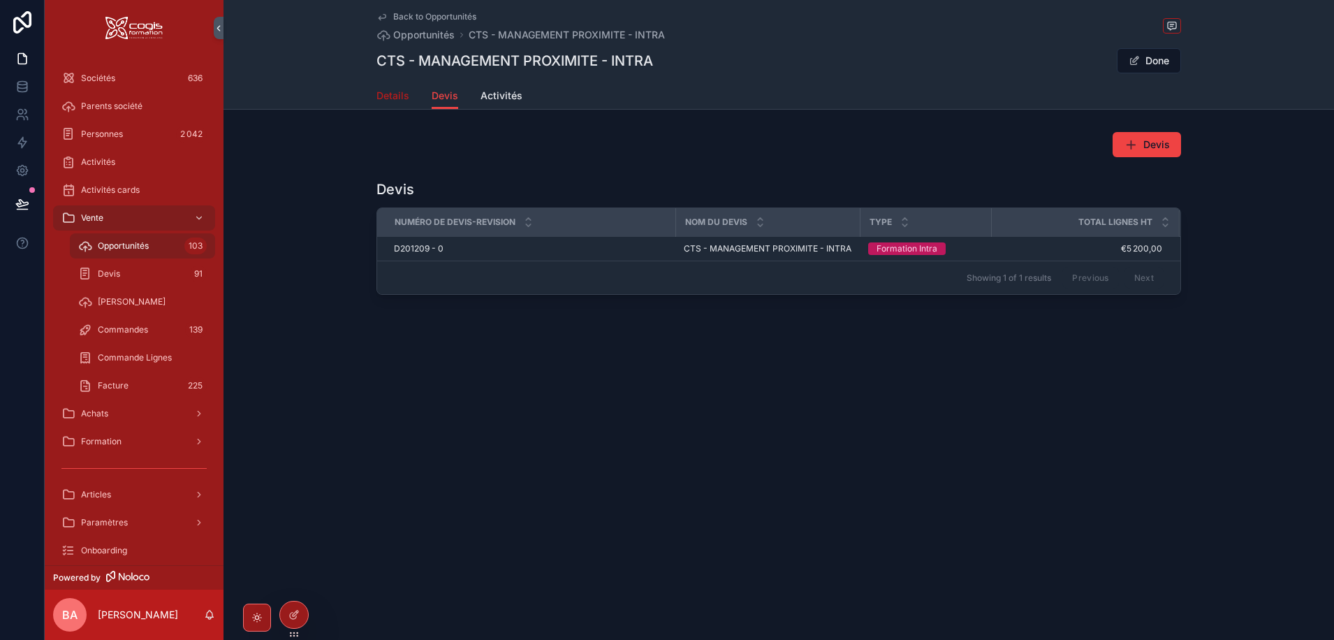
click at [385, 90] on span "Details" at bounding box center [393, 96] width 33 height 14
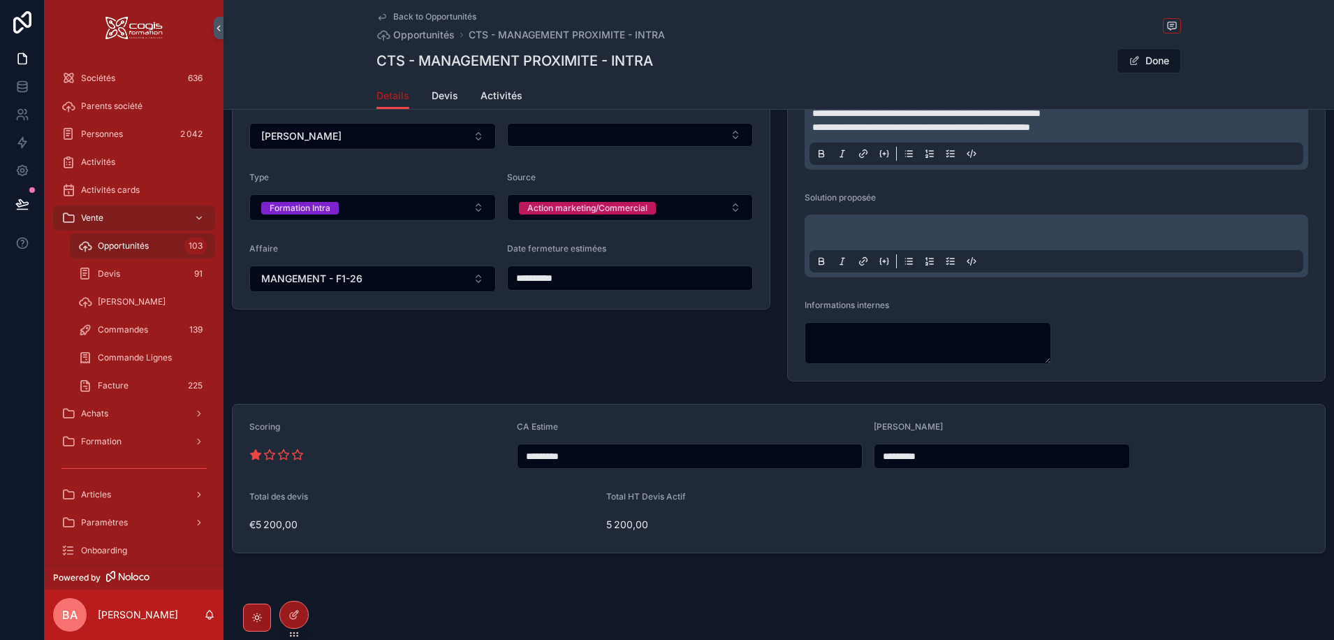
scroll to position [204, 0]
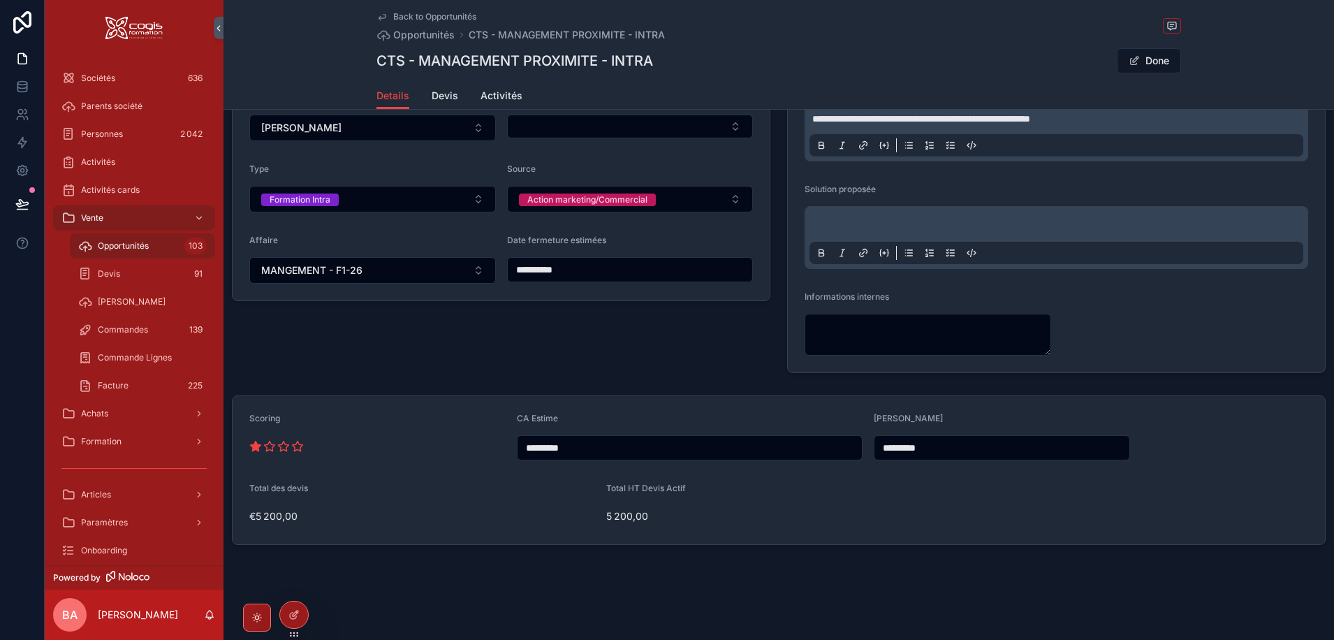
click at [598, 252] on div "**********" at bounding box center [630, 259] width 247 height 49
click at [597, 265] on input "**********" at bounding box center [630, 270] width 245 height 20
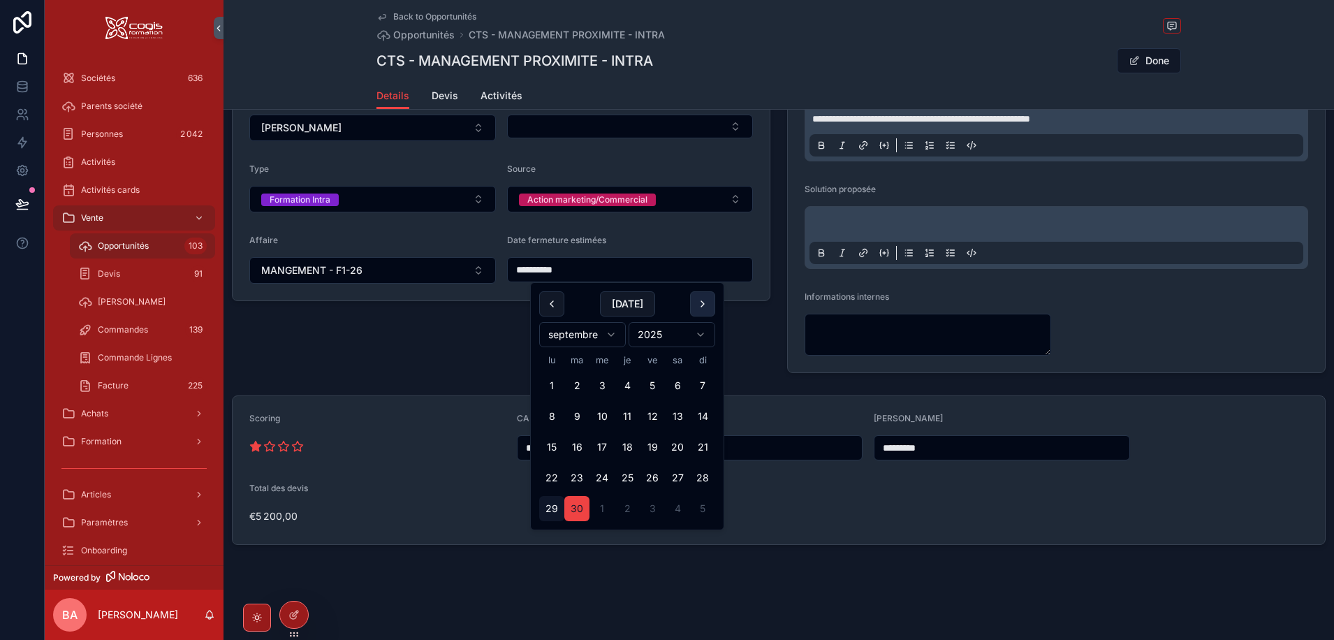
click at [704, 302] on button "scrollable content" at bounding box center [702, 303] width 25 height 25
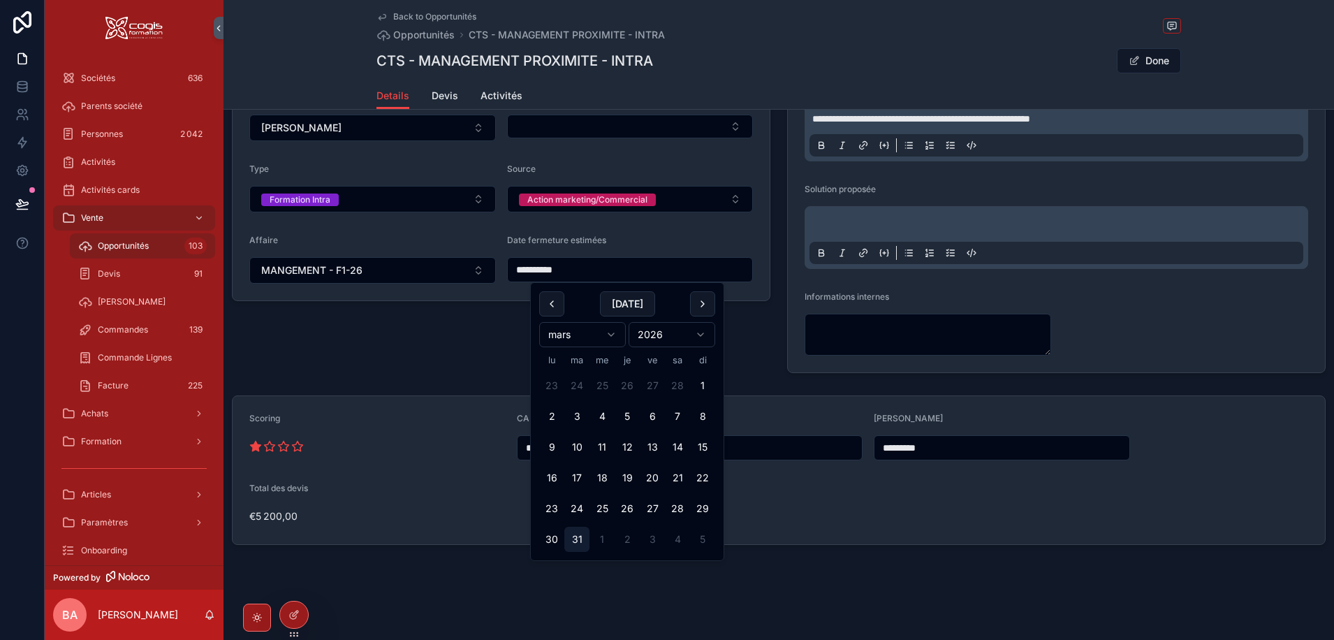
click at [574, 540] on button "31" at bounding box center [576, 539] width 25 height 25
type input "**********"
click at [476, 351] on div "**********" at bounding box center [501, 181] width 555 height 396
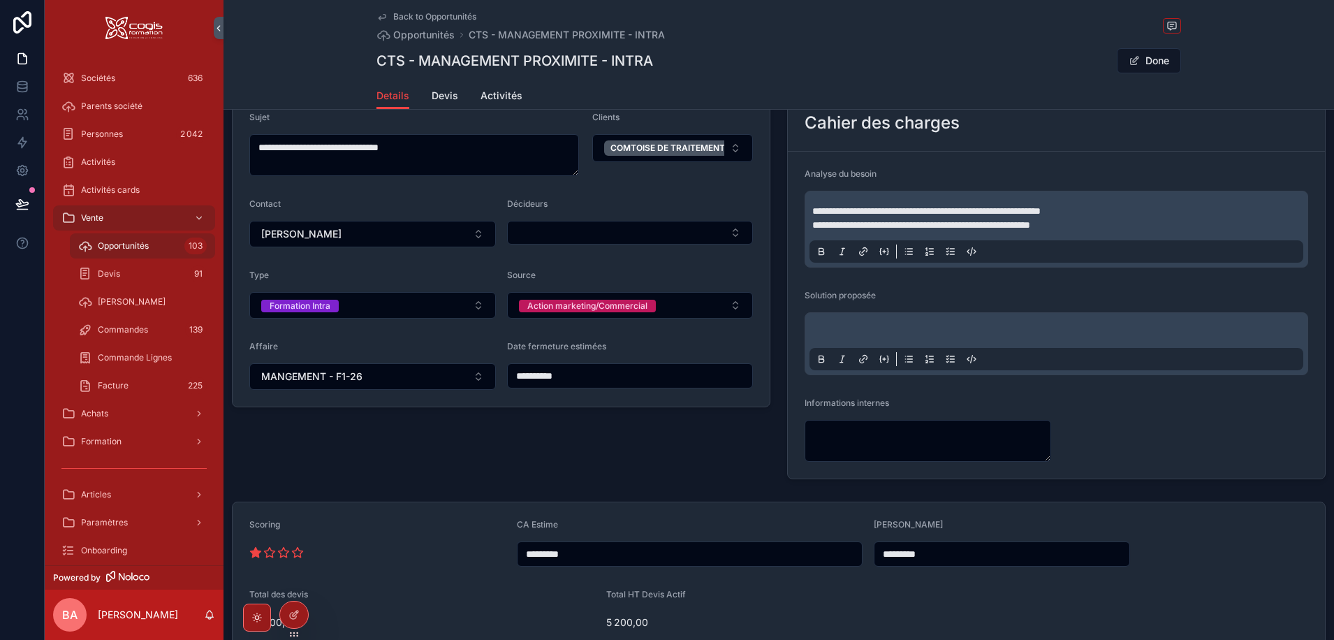
scroll to position [0, 0]
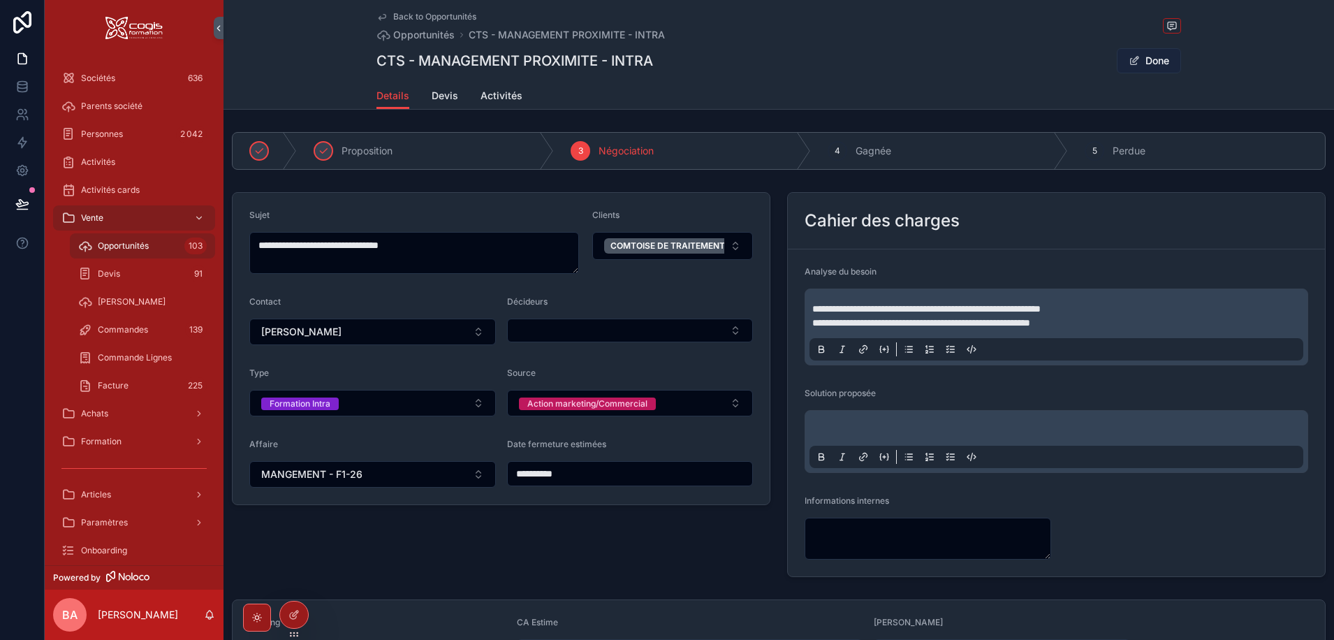
click at [1144, 62] on button "Done" at bounding box center [1149, 60] width 64 height 25
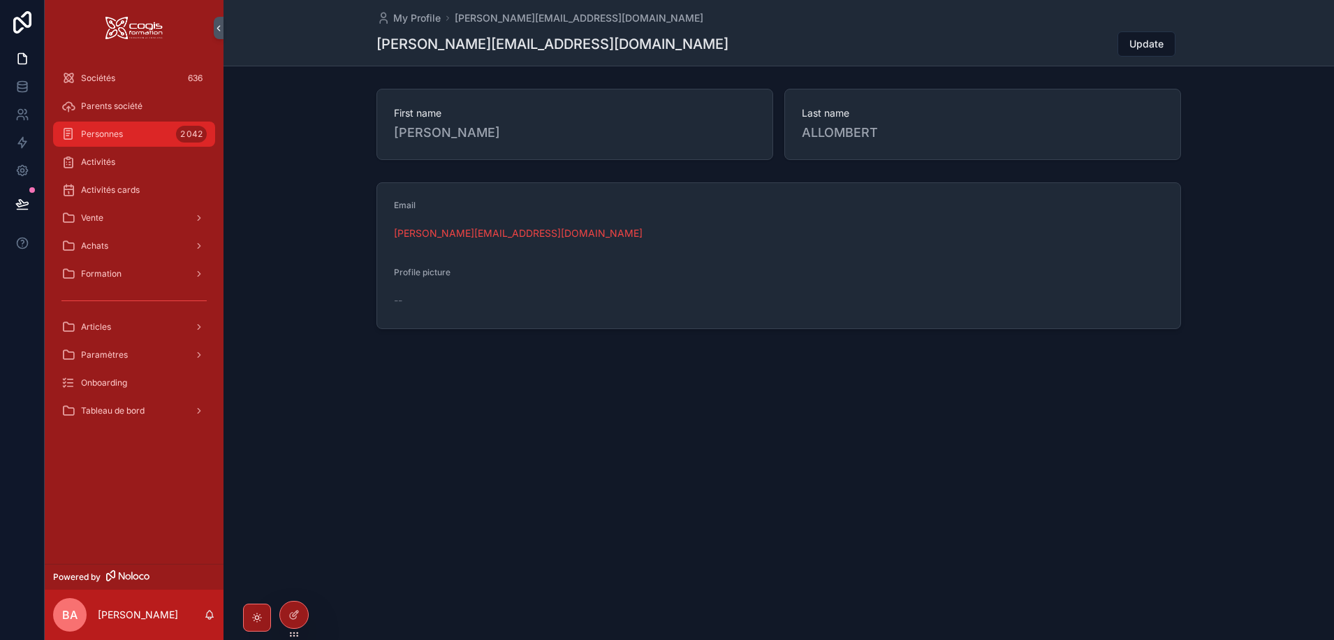
click at [116, 136] on span "Personnes" at bounding box center [102, 134] width 42 height 11
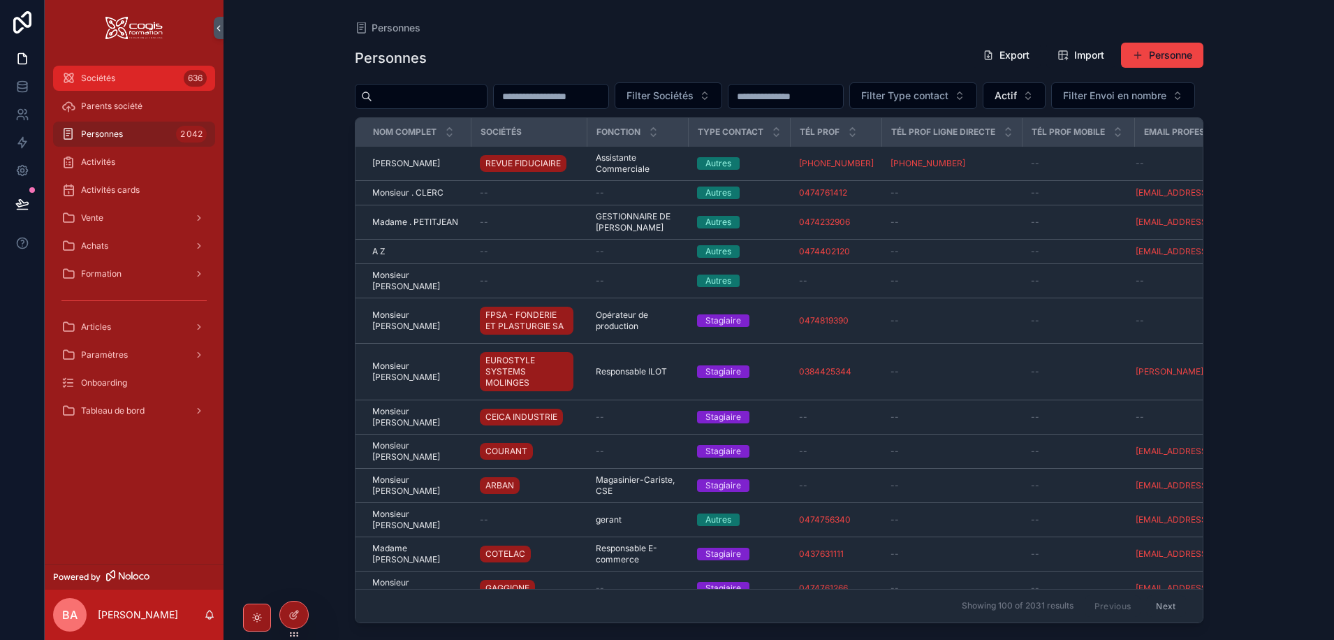
click at [105, 74] on span "Sociétés" at bounding box center [98, 78] width 34 height 11
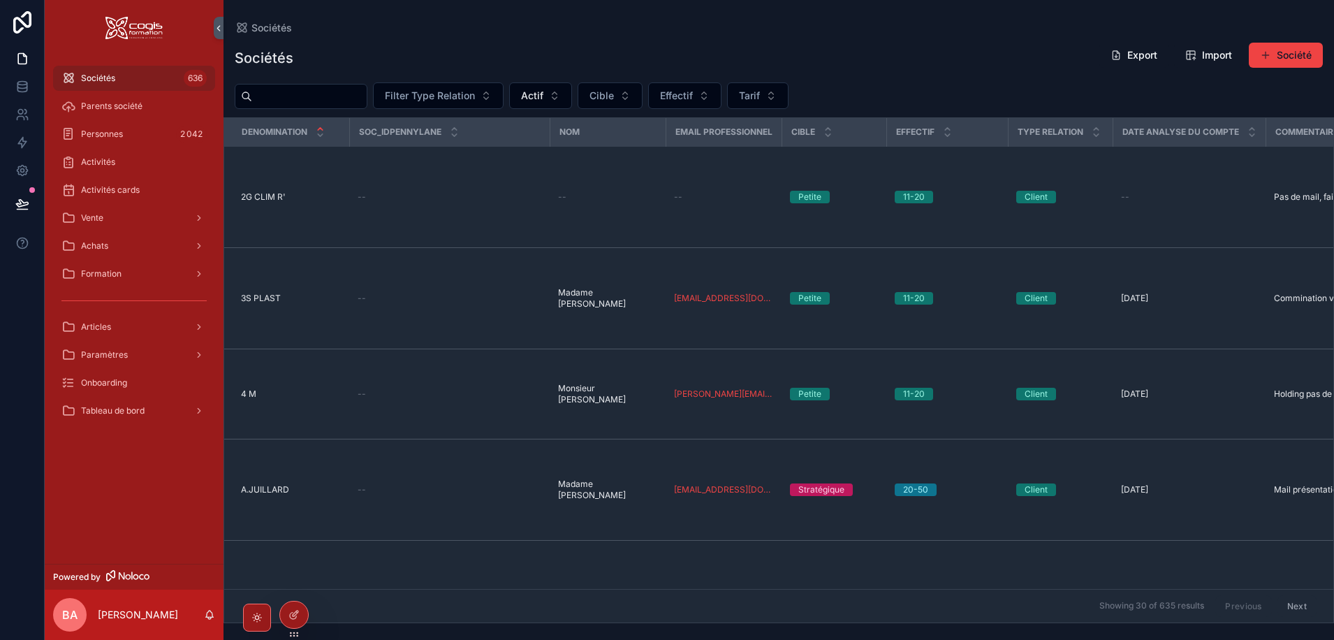
click at [299, 100] on input "scrollable content" at bounding box center [309, 97] width 115 height 20
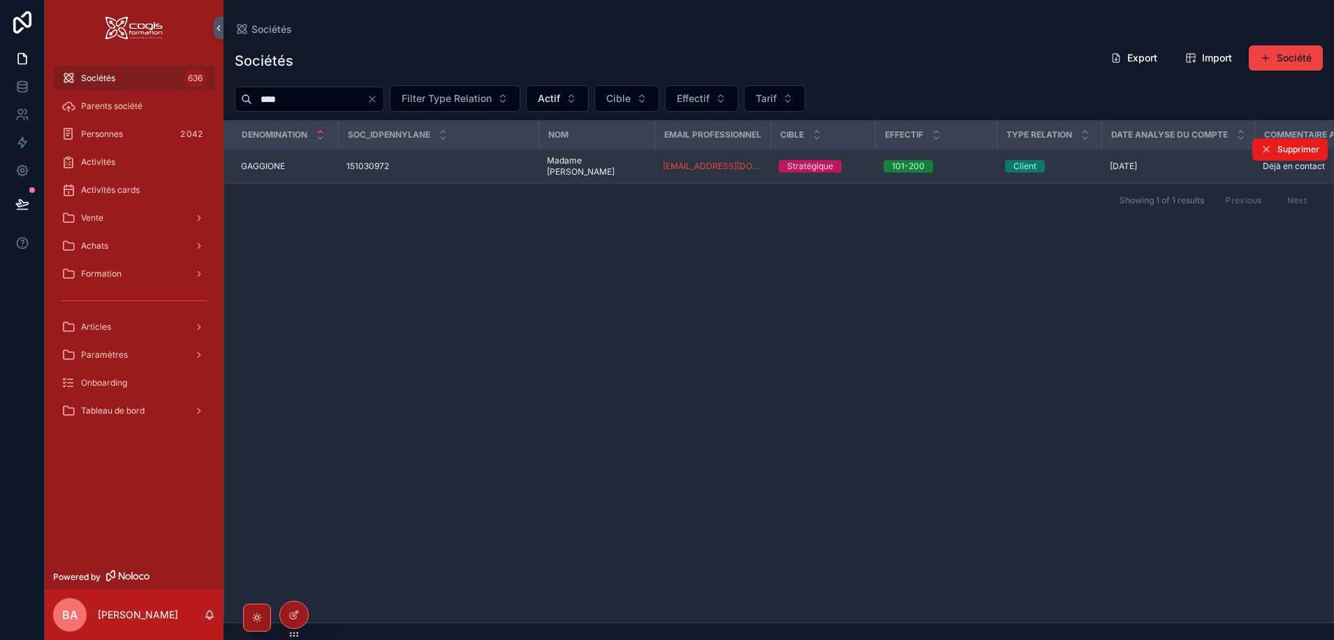
type input "****"
click at [269, 172] on span "GAGGIONE" at bounding box center [263, 166] width 44 height 11
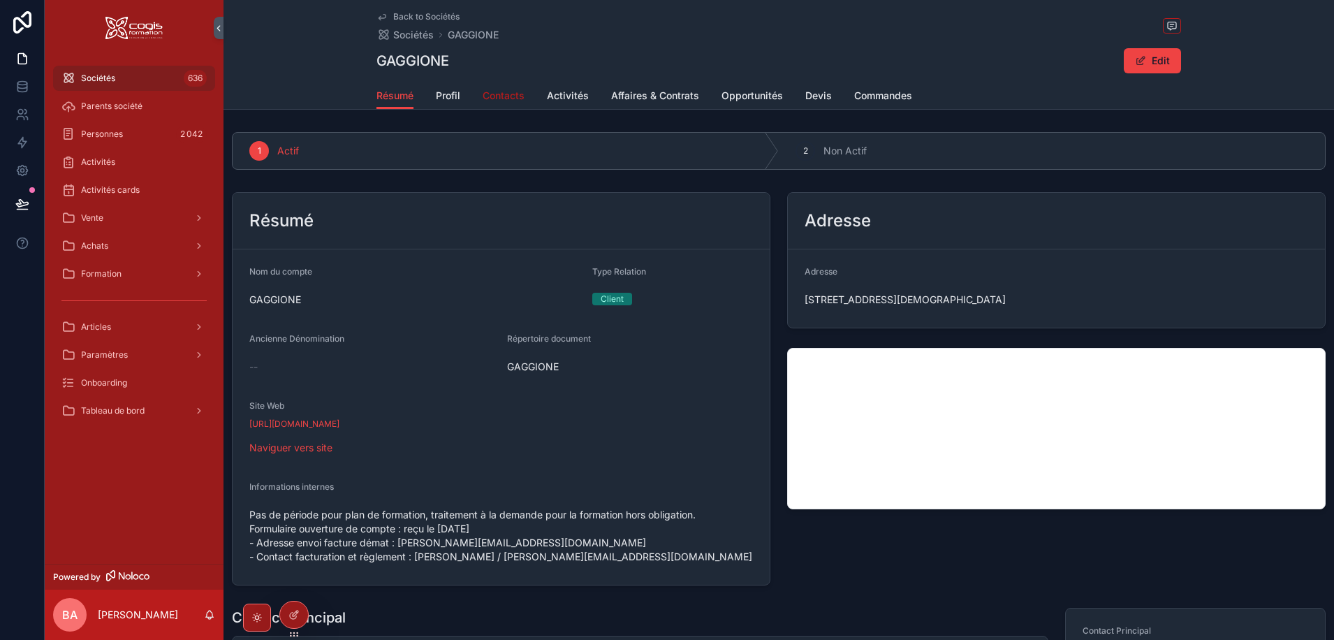
click at [493, 94] on span "Contacts" at bounding box center [504, 96] width 42 height 14
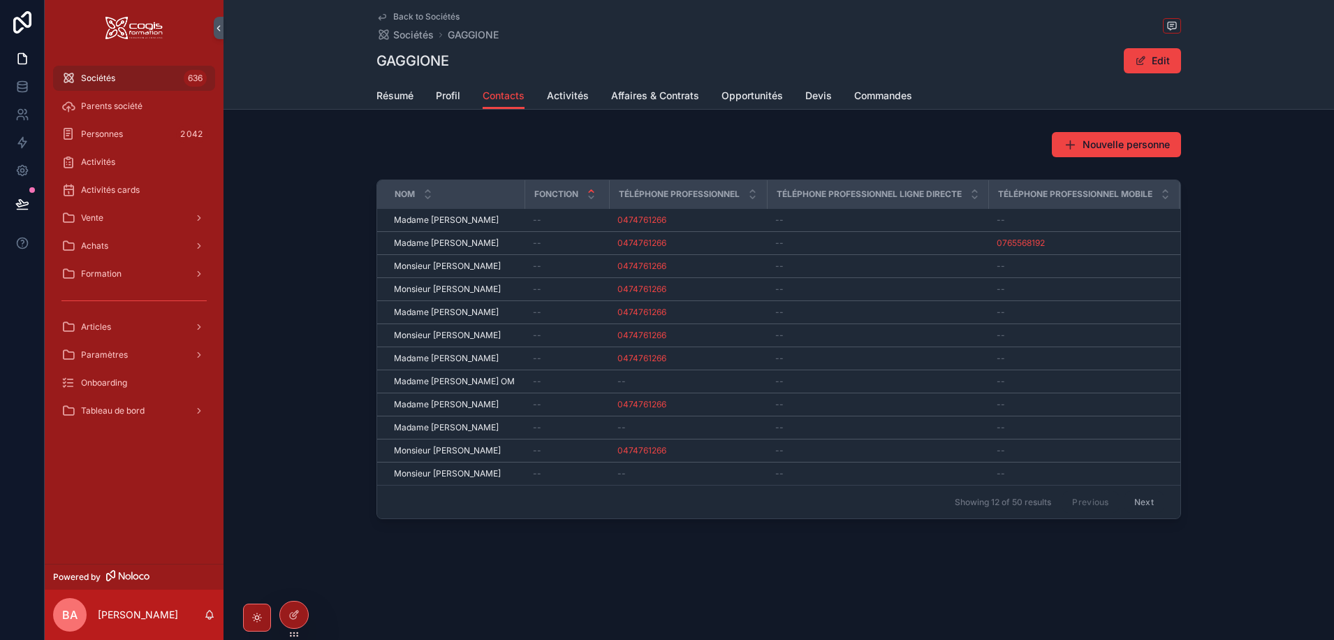
click at [1145, 513] on button "Next" at bounding box center [1144, 502] width 39 height 22
click at [1142, 502] on button "Next" at bounding box center [1144, 502] width 39 height 22
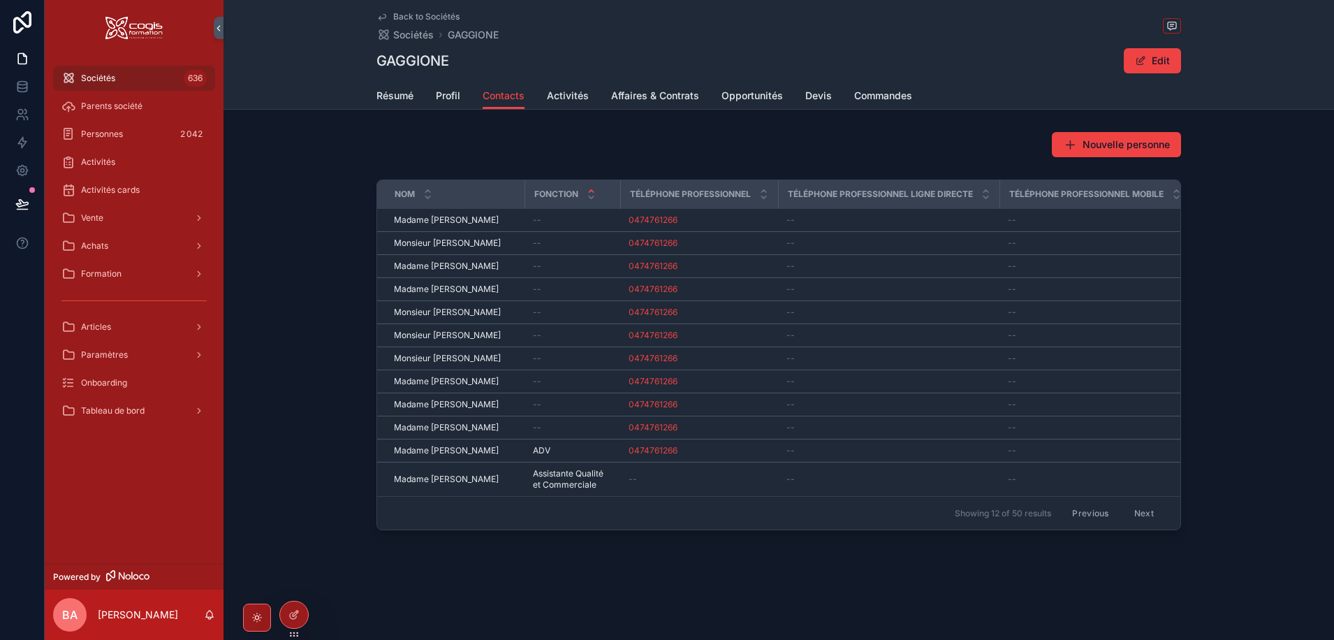
click at [1146, 512] on button "Next" at bounding box center [1144, 513] width 39 height 22
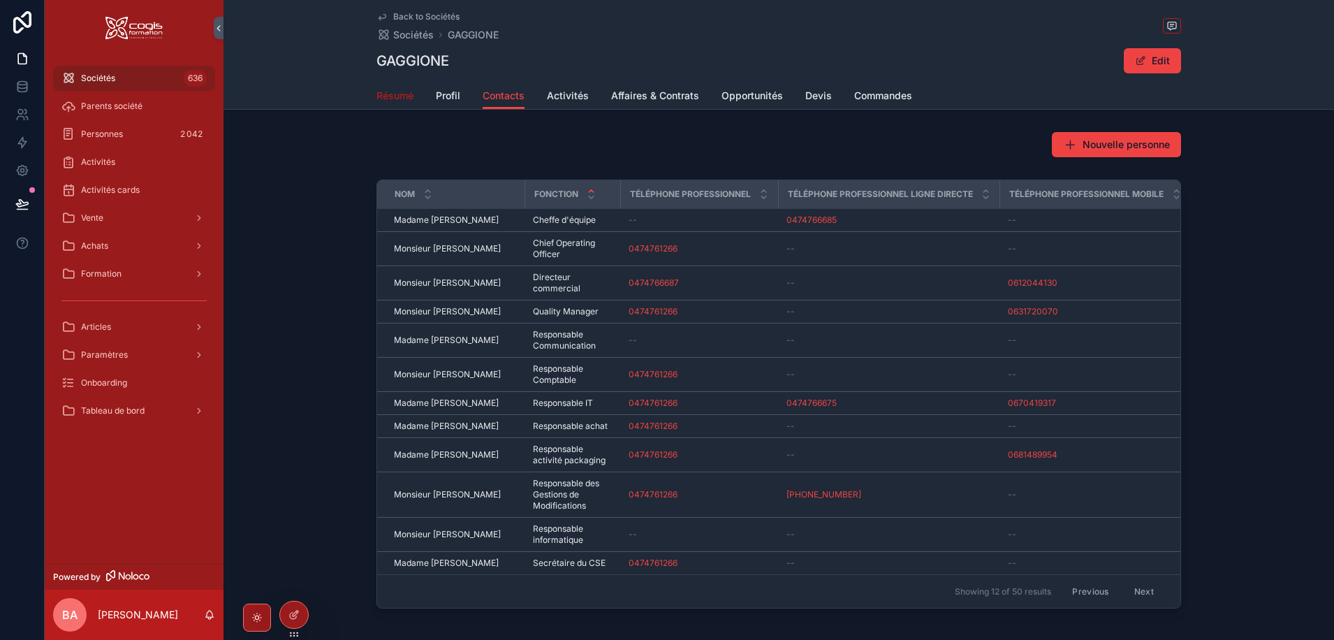
click at [390, 93] on span "Résumé" at bounding box center [395, 96] width 37 height 14
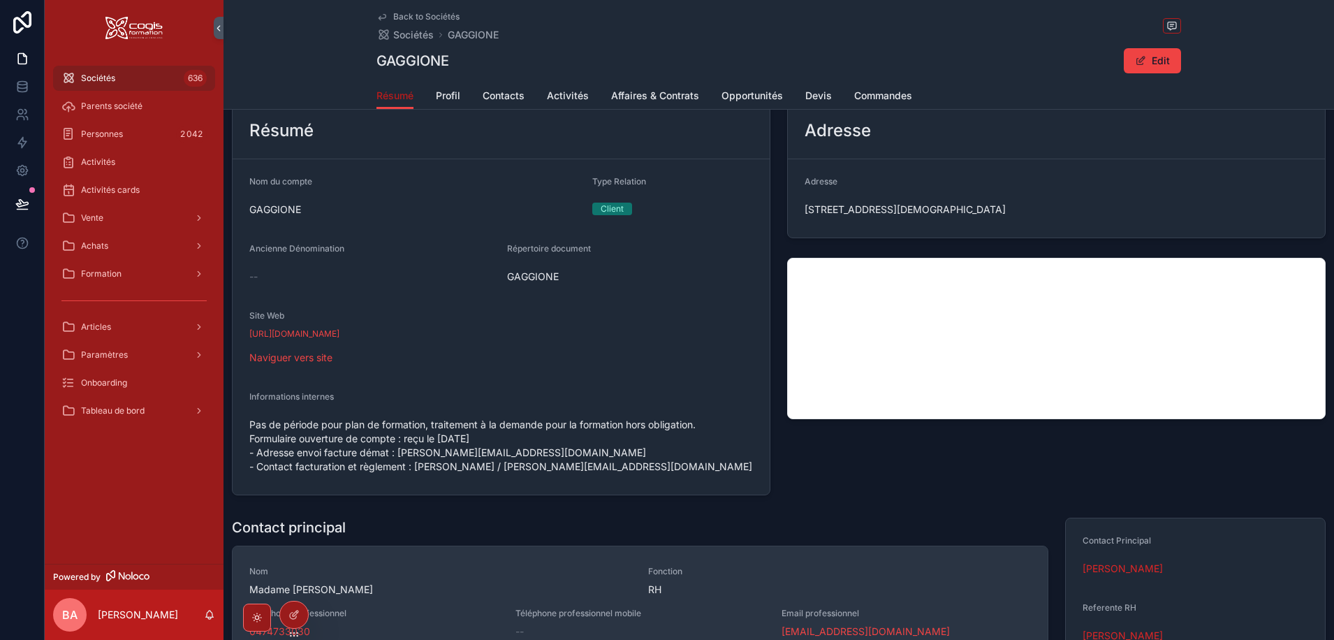
scroll to position [279, 0]
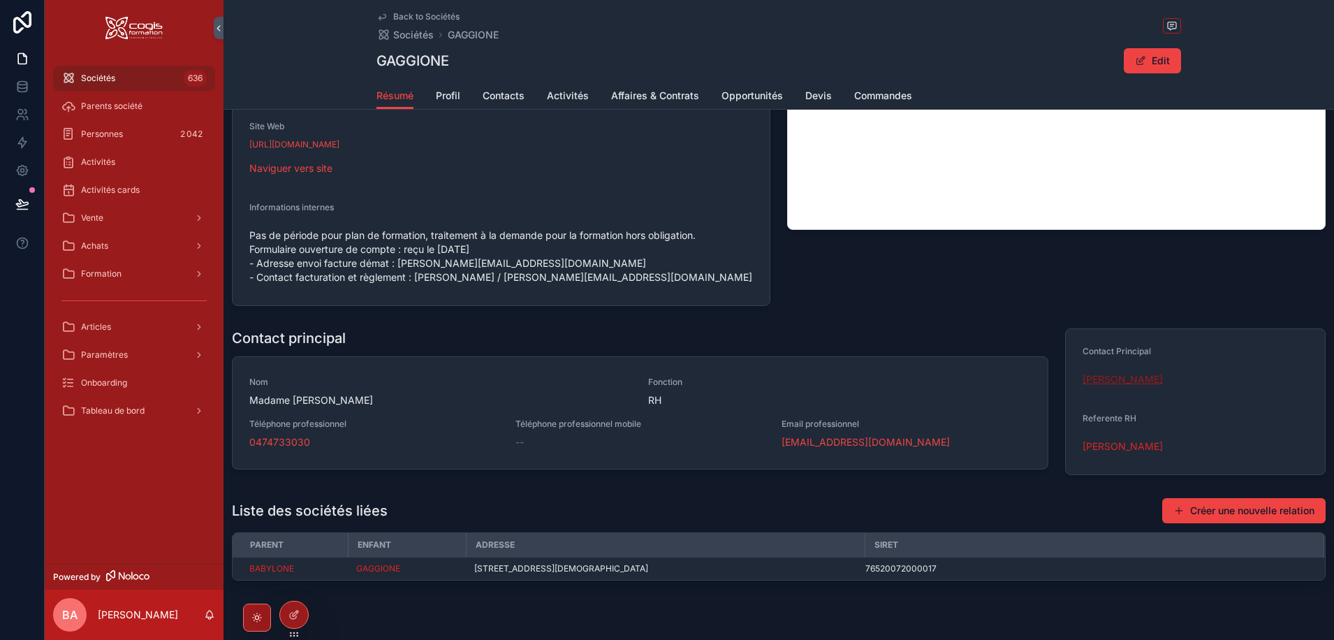
click at [1117, 379] on span "[PERSON_NAME]" at bounding box center [1123, 379] width 80 height 14
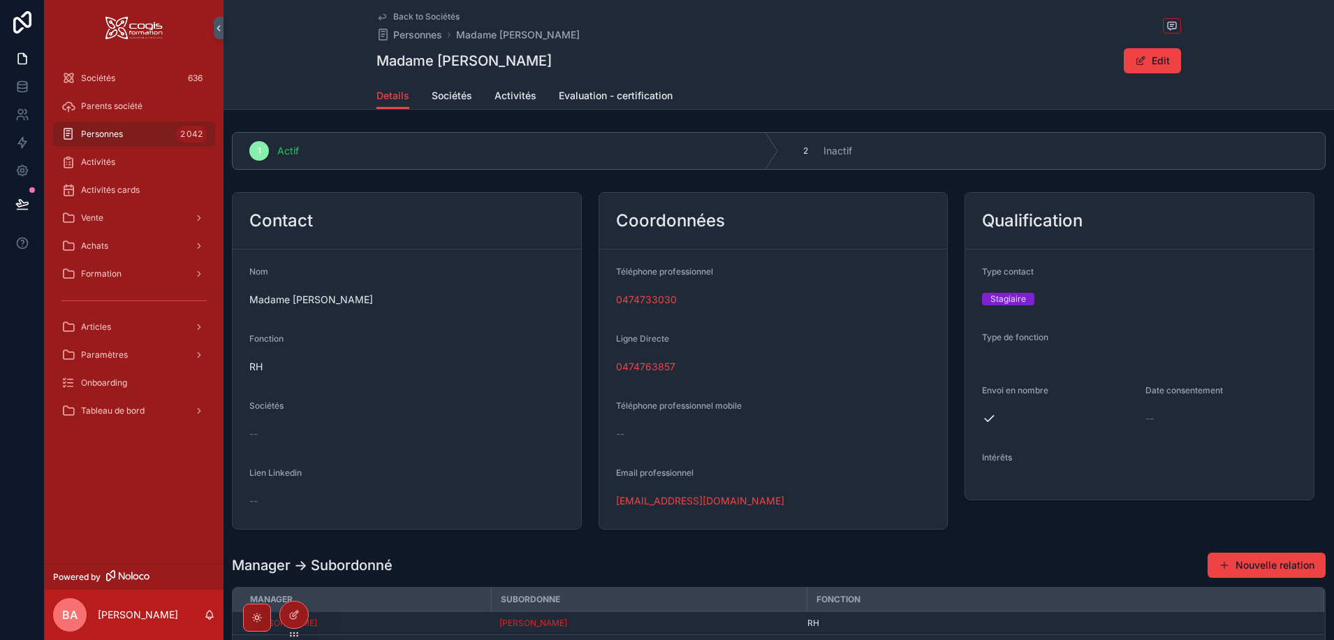
drag, startPoint x: 676, startPoint y: 504, endPoint x: 729, endPoint y: 501, distance: 52.5
click at [676, 504] on link "[EMAIL_ADDRESS][DOMAIN_NAME]" at bounding box center [700, 501] width 168 height 14
